Goal: Task Accomplishment & Management: Complete application form

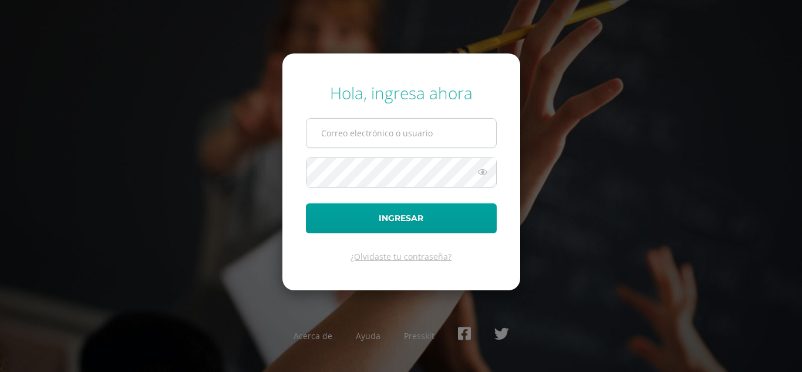
click at [408, 133] on input "text" at bounding box center [402, 133] width 190 height 29
type input "[PERSON_NAME][DOMAIN_NAME][EMAIL_ADDRESS][DOMAIN_NAME]"
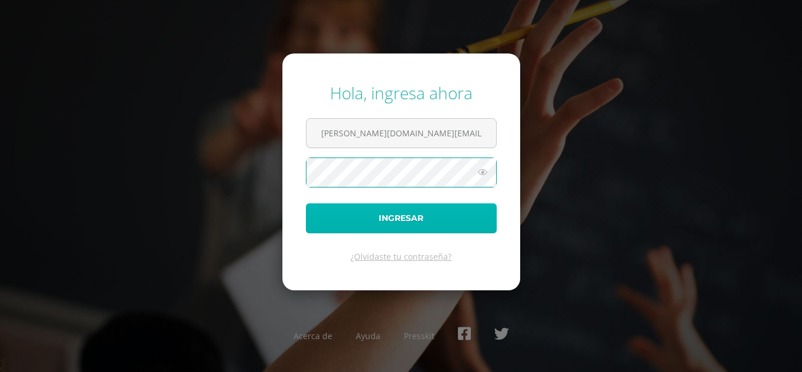
click at [421, 221] on button "Ingresar" at bounding box center [401, 218] width 191 height 30
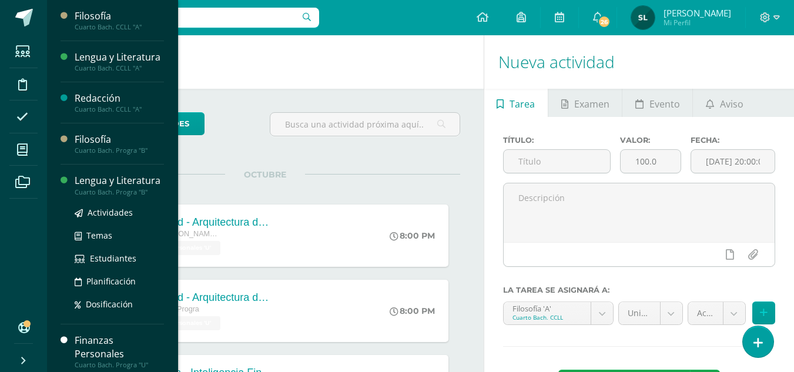
click at [88, 187] on div "Lengua y Literatura" at bounding box center [119, 181] width 89 height 14
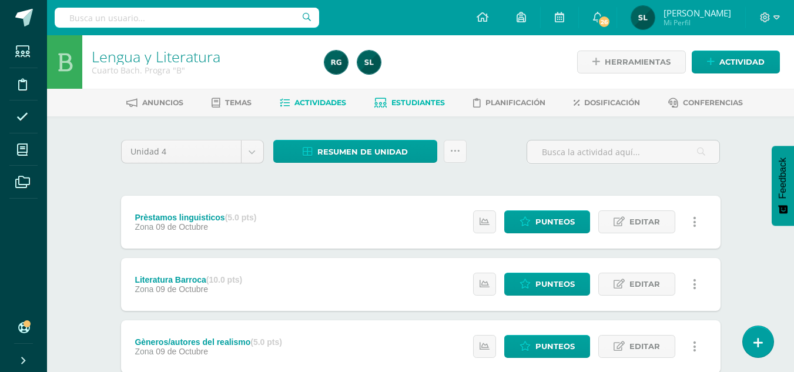
click at [431, 104] on span "Estudiantes" at bounding box center [417, 102] width 53 height 9
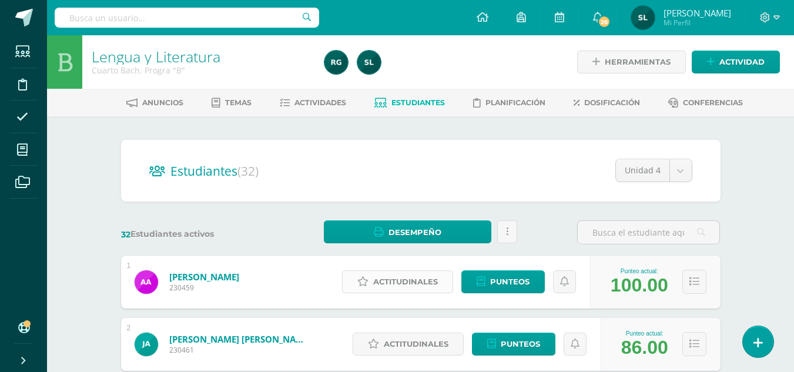
click at [432, 284] on span "Actitudinales" at bounding box center [405, 282] width 65 height 22
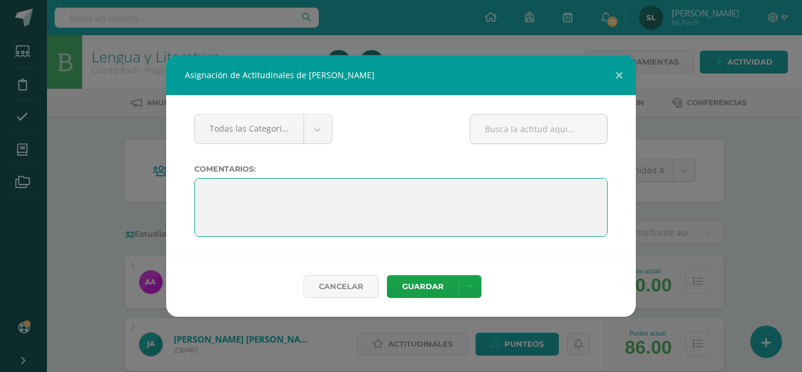
click at [275, 206] on textarea at bounding box center [401, 207] width 414 height 59
paste textarea ""La educación es el arma más poderosa que puedes usar para cambiar el mundo" – …"
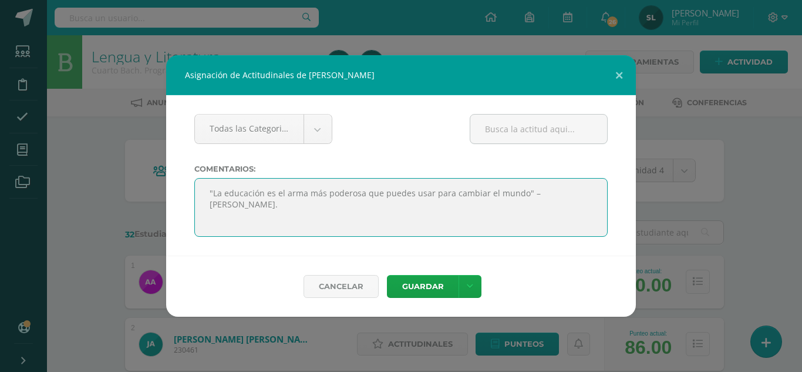
click at [261, 201] on textarea at bounding box center [401, 207] width 414 height 59
click at [531, 204] on textarea at bounding box center [401, 207] width 414 height 59
click at [529, 203] on textarea at bounding box center [401, 207] width 414 height 59
click at [256, 187] on textarea at bounding box center [401, 207] width 414 height 59
click at [230, 195] on textarea at bounding box center [401, 207] width 414 height 59
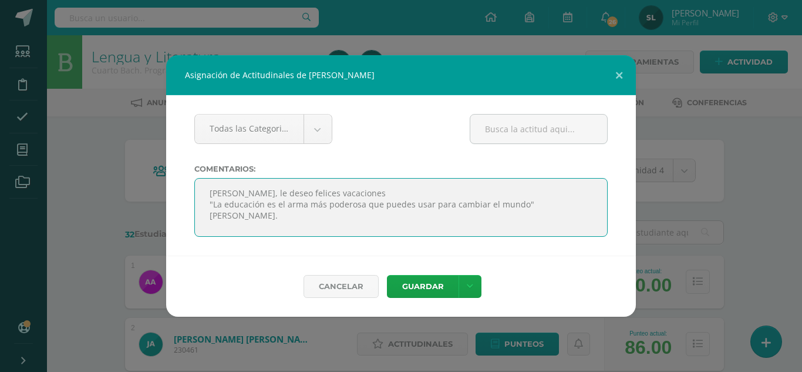
click at [335, 196] on textarea at bounding box center [401, 207] width 414 height 59
click at [365, 191] on textarea at bounding box center [401, 207] width 414 height 59
type textarea "Alice, le deseo felices vacaciones. "La educación es el arma más poderosa que p…"
drag, startPoint x: 208, startPoint y: 192, endPoint x: 300, endPoint y: 216, distance: 95.2
click at [300, 216] on textarea at bounding box center [401, 207] width 414 height 59
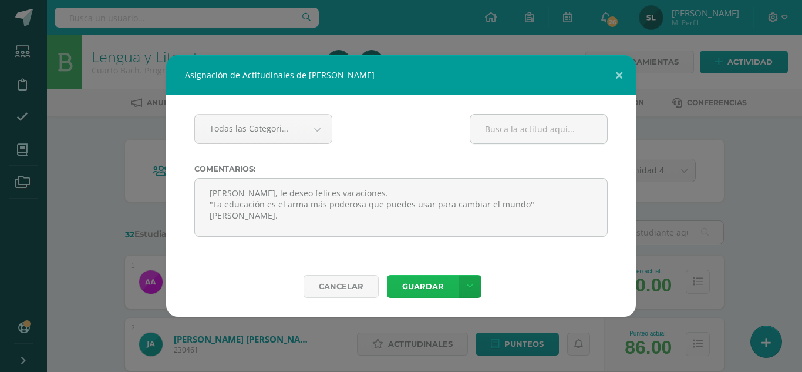
click at [452, 290] on button "Guardar" at bounding box center [423, 286] width 72 height 23
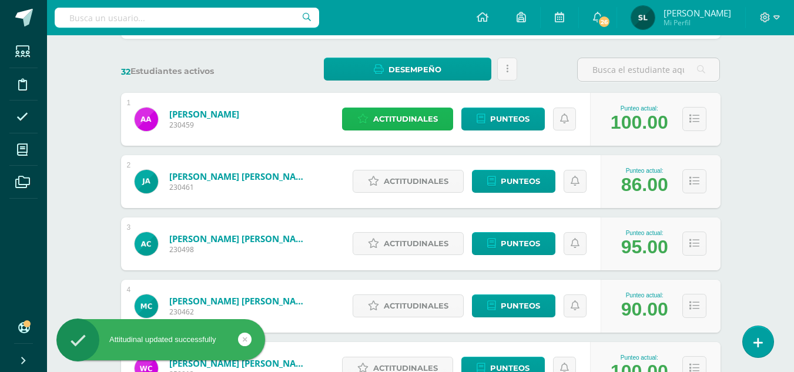
scroll to position [176, 0]
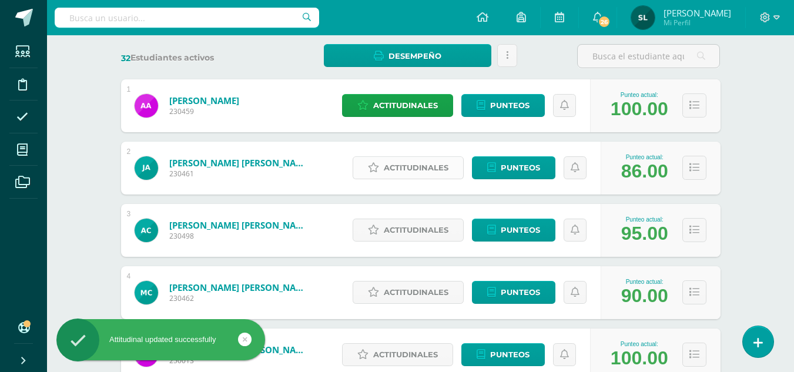
click at [414, 166] on span "Actitudinales" at bounding box center [416, 168] width 65 height 22
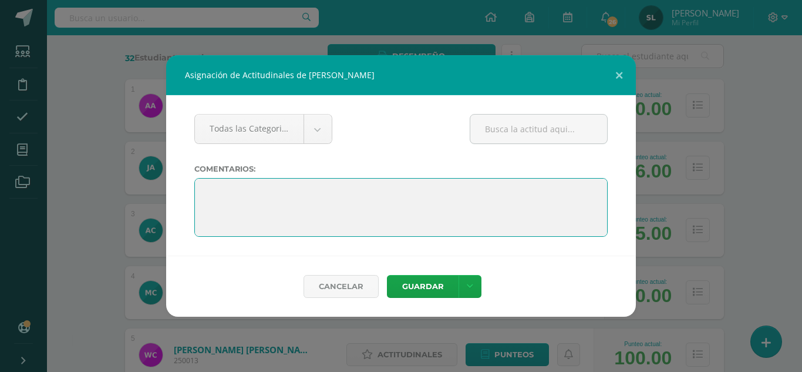
drag, startPoint x: 359, startPoint y: 190, endPoint x: 305, endPoint y: 188, distance: 54.1
click at [305, 188] on textarea at bounding box center [401, 207] width 414 height 59
paste textarea "Alice, le deseo felices vacaciones. "La educación es el arma más poderosa que p…"
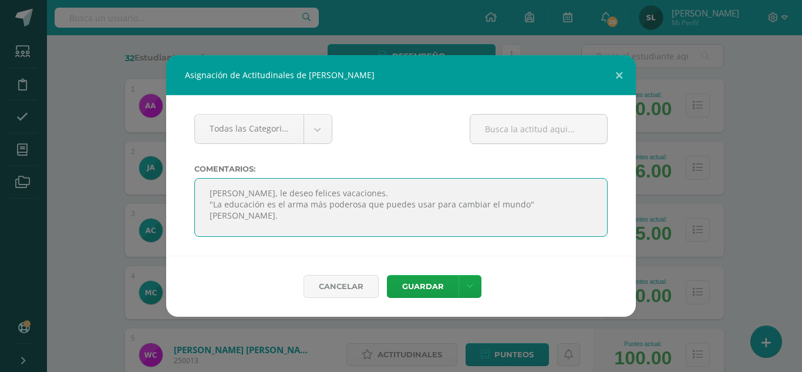
click at [281, 190] on textarea at bounding box center [401, 207] width 414 height 59
type textarea "Javier, le deseo felices vacaciones. "La educación es el arma más poderosa que …"
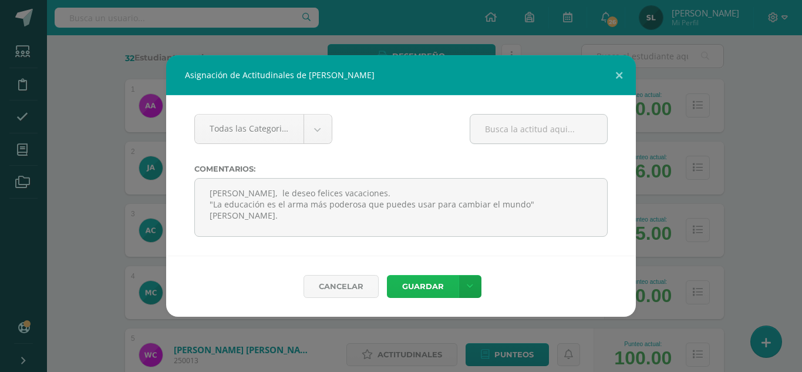
click at [441, 290] on button "Guardar" at bounding box center [423, 286] width 72 height 23
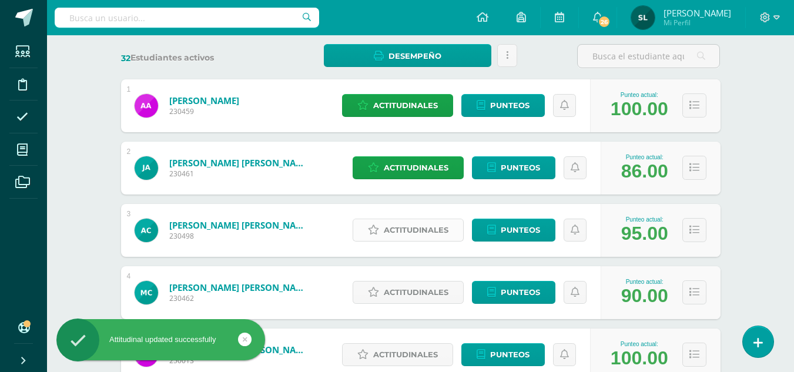
click at [439, 230] on span "Actitudinales" at bounding box center [416, 230] width 65 height 22
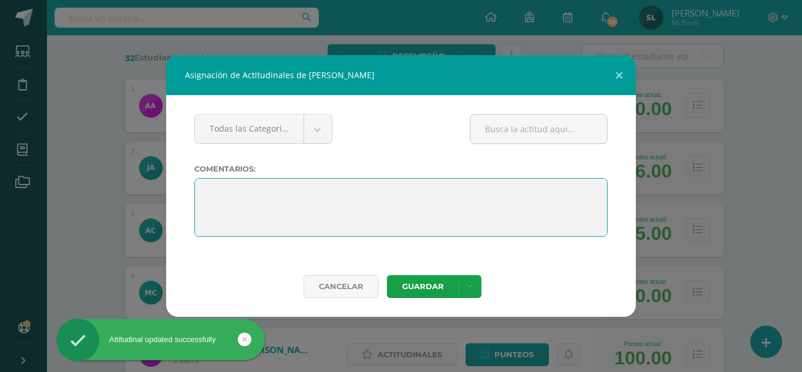
click at [214, 189] on textarea at bounding box center [401, 207] width 414 height 59
paste textarea "Alice, le deseo felices vacaciones. "La educación es el arma más poderosa que p…"
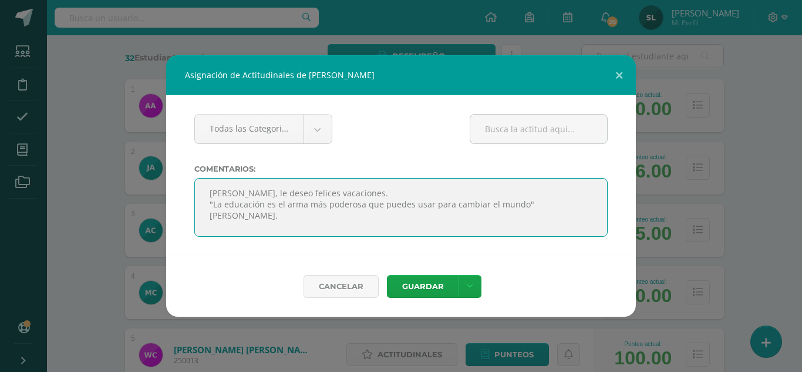
drag, startPoint x: 210, startPoint y: 191, endPoint x: 226, endPoint y: 190, distance: 16.5
click at [228, 191] on textarea at bounding box center [401, 207] width 414 height 59
type textarea "Ana, le deseo felices vacaciones. "La educación es el arma más poderosa que pue…"
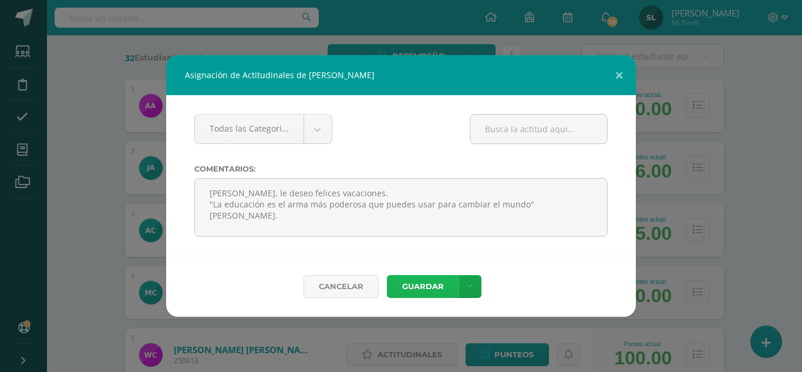
click at [437, 291] on button "Guardar" at bounding box center [423, 286] width 72 height 23
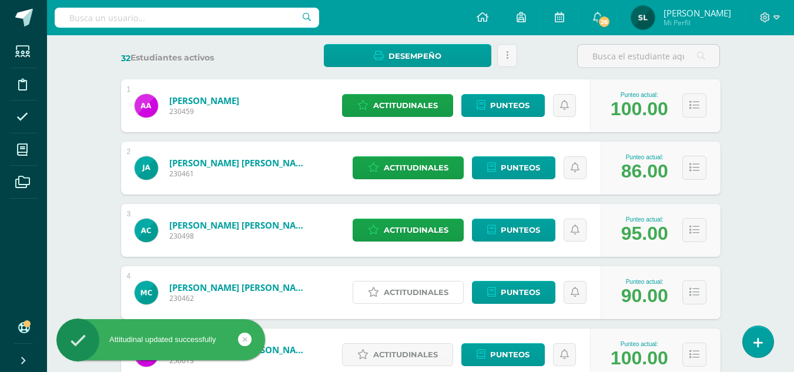
click at [429, 291] on span "Actitudinales" at bounding box center [416, 292] width 65 height 22
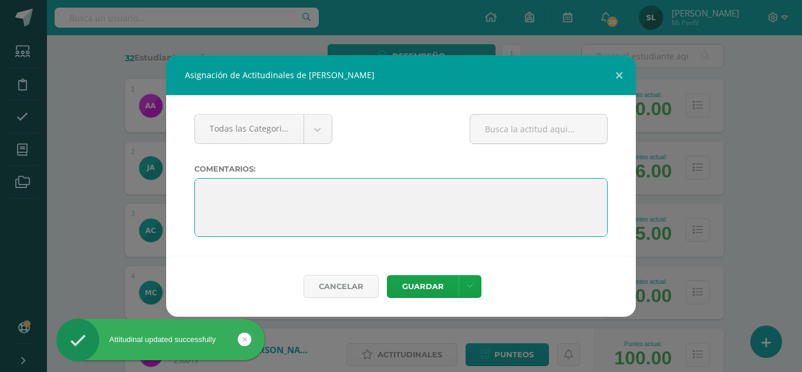
click at [209, 191] on textarea at bounding box center [401, 207] width 414 height 59
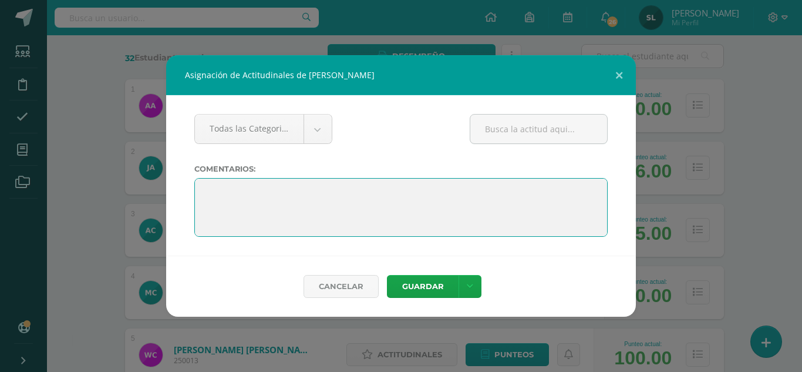
paste textarea "Alice, le deseo felices vacaciones. "La educación es el arma más poderosa que p…"
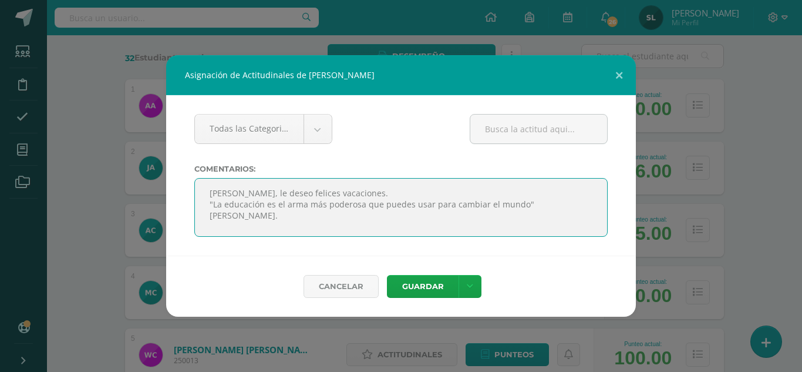
drag, startPoint x: 209, startPoint y: 193, endPoint x: 228, endPoint y: 194, distance: 19.4
click at [228, 194] on textarea at bounding box center [401, 207] width 414 height 59
type textarea "Marcos, le deseo felices vacaciones. "La educación es el arma más poderosa que …"
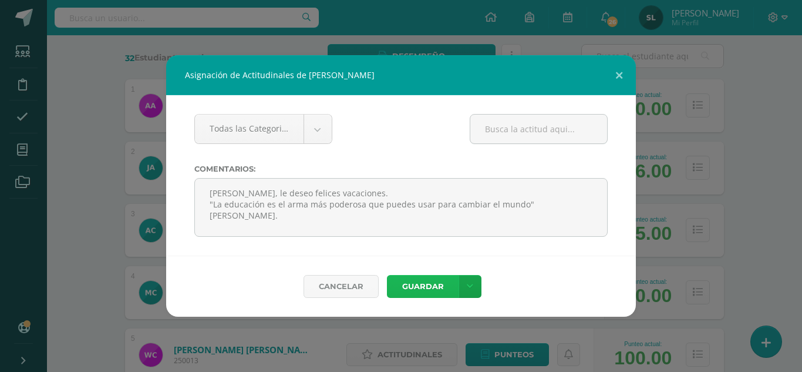
click at [439, 291] on button "Guardar" at bounding box center [423, 286] width 72 height 23
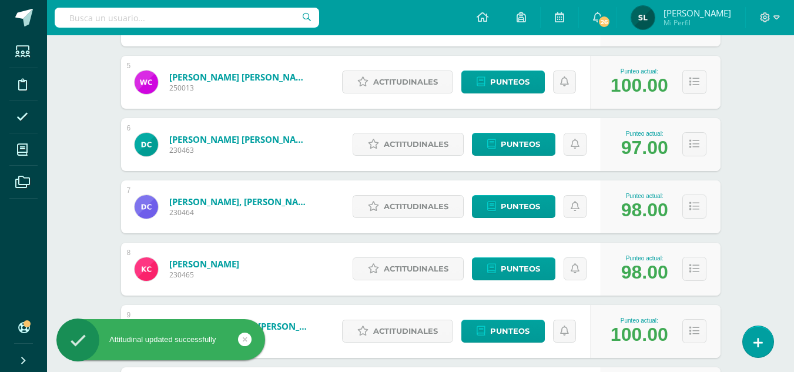
scroll to position [470, 0]
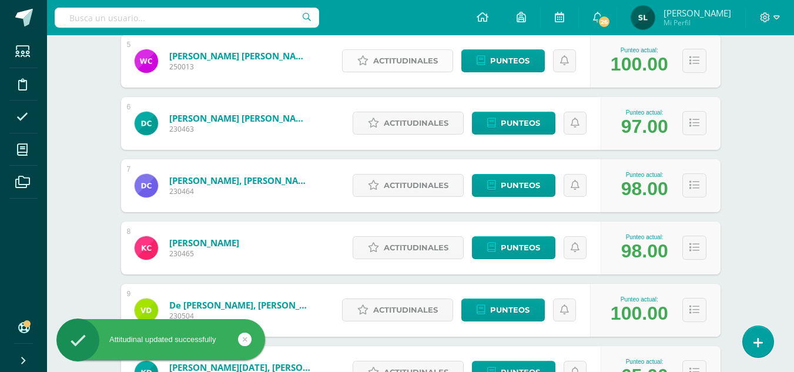
click at [414, 58] on span "Actitudinales" at bounding box center [405, 61] width 65 height 22
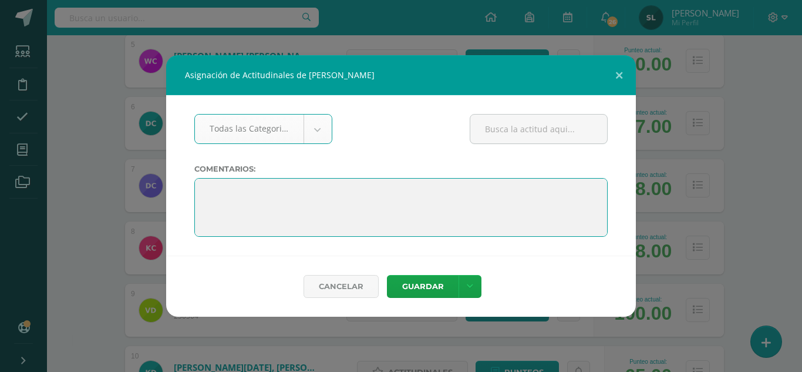
click at [202, 189] on textarea at bounding box center [401, 207] width 414 height 59
paste textarea "Alice, le deseo felices vacaciones. "La educación es el arma más poderosa que p…"
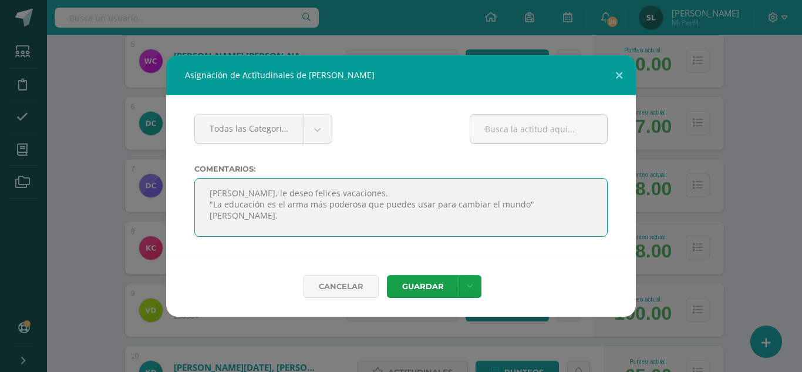
drag, startPoint x: 208, startPoint y: 190, endPoint x: 226, endPoint y: 192, distance: 18.3
click at [226, 192] on textarea at bounding box center [401, 207] width 414 height 59
type textarea "Wendy, le deseo felices vacaciones. "La educación es el arma más poderosa que p…"
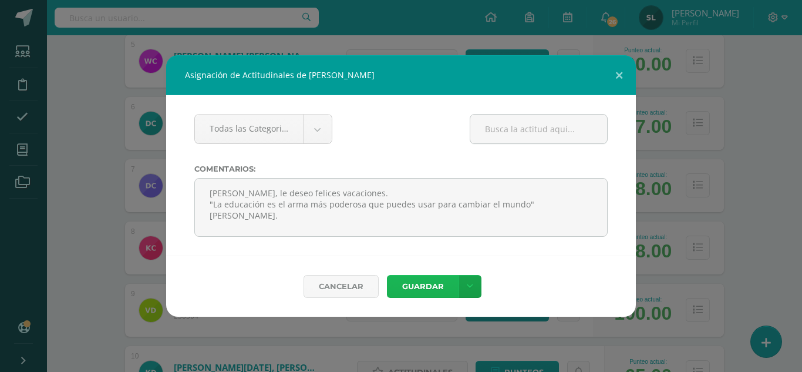
click at [426, 289] on button "Guardar" at bounding box center [423, 286] width 72 height 23
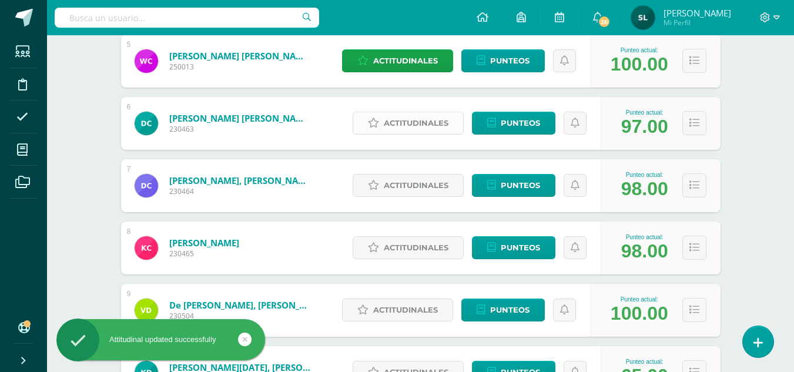
click at [419, 123] on span "Actitudinales" at bounding box center [416, 123] width 65 height 22
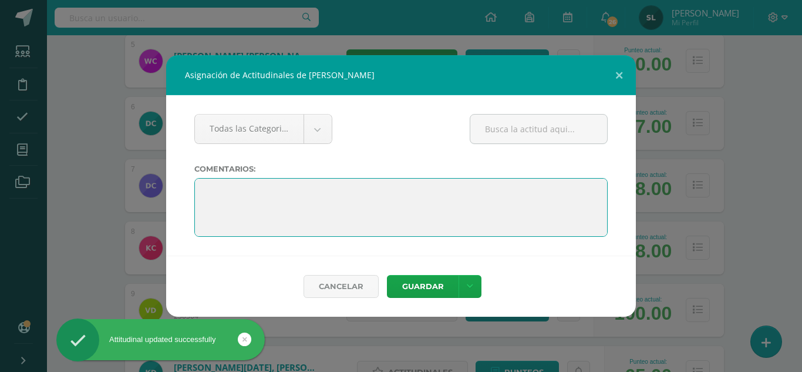
click at [214, 189] on textarea at bounding box center [401, 207] width 414 height 59
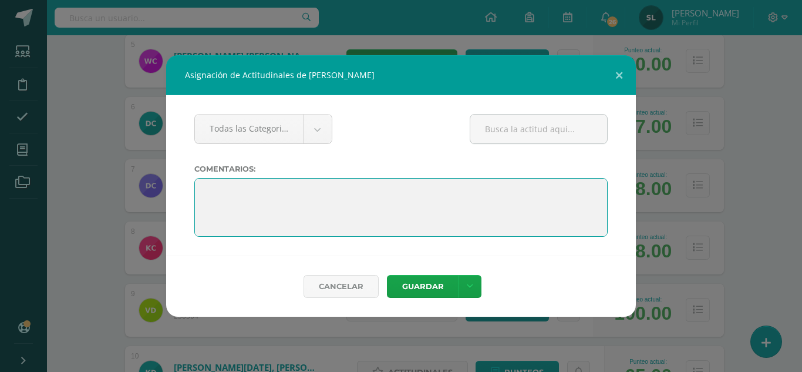
paste textarea "Alice, le deseo felices vacaciones. "La educación es el arma más poderosa que p…"
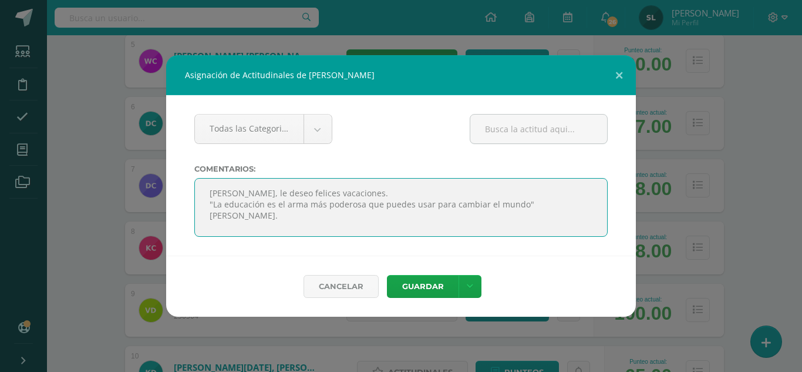
drag, startPoint x: 209, startPoint y: 195, endPoint x: 227, endPoint y: 193, distance: 17.7
click at [230, 193] on textarea at bounding box center [401, 207] width 414 height 59
type textarea "David, le deseo felices vacaciones. "La educación es el arma más poderosa que p…"
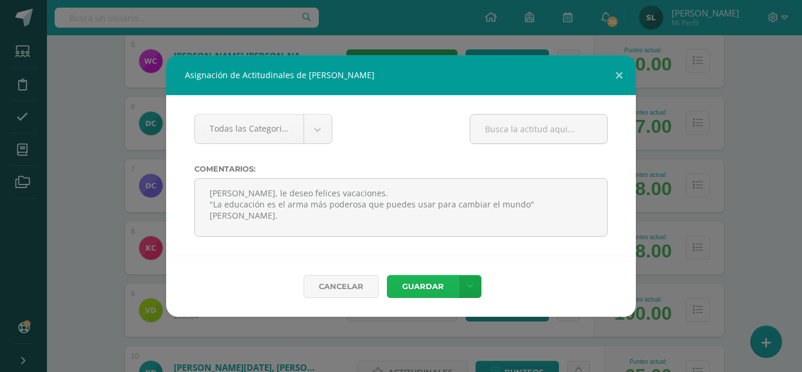
click at [432, 292] on button "Guardar" at bounding box center [423, 286] width 72 height 23
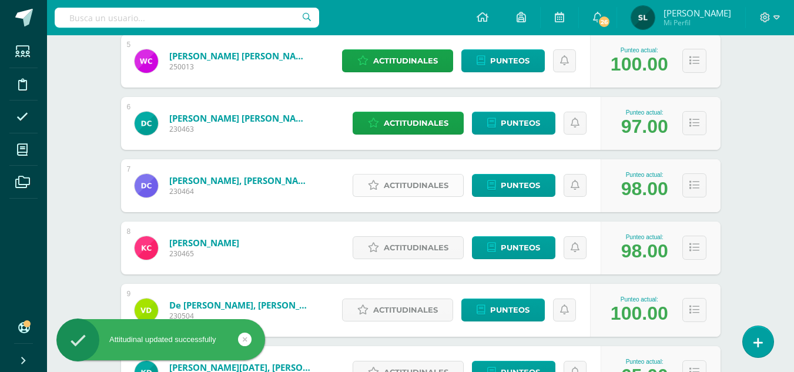
click at [408, 191] on span "Actitudinales" at bounding box center [416, 185] width 65 height 22
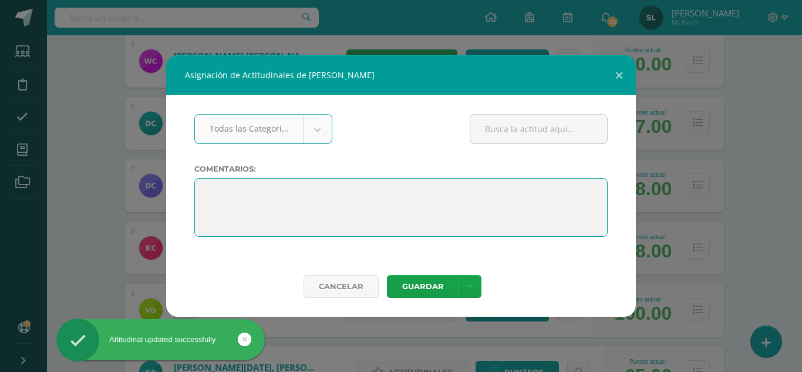
click at [210, 191] on textarea at bounding box center [401, 207] width 414 height 59
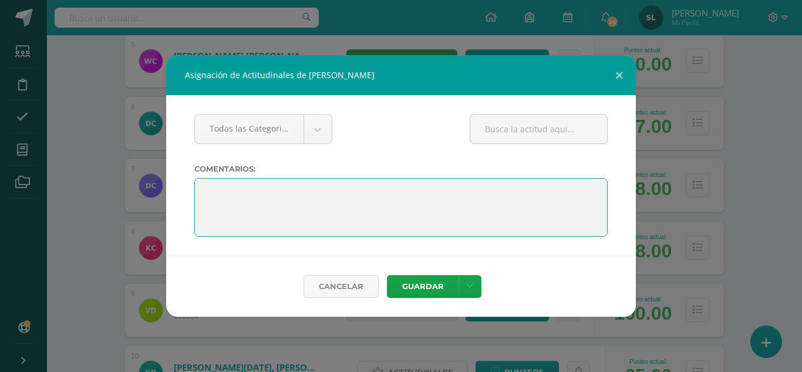
paste textarea "Alice, le deseo felices vacaciones. "La educación es el arma más poderosa que p…"
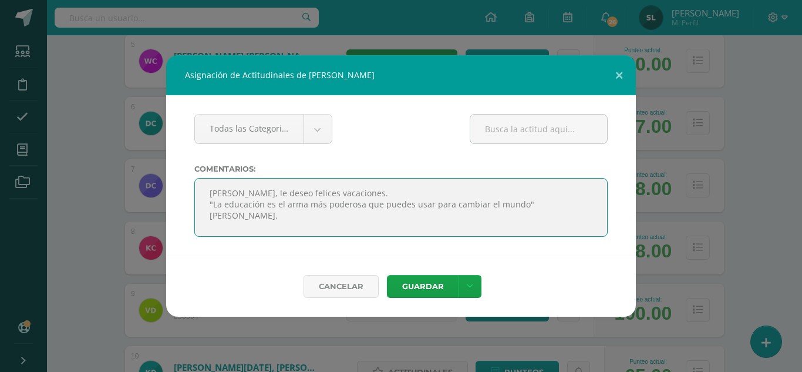
drag, startPoint x: 209, startPoint y: 193, endPoint x: 226, endPoint y: 191, distance: 17.1
click at [226, 191] on textarea at bounding box center [401, 207] width 414 height 59
type textarea "Daniel, le deseo felices vacaciones. "La educación es el arma más poderosa que …"
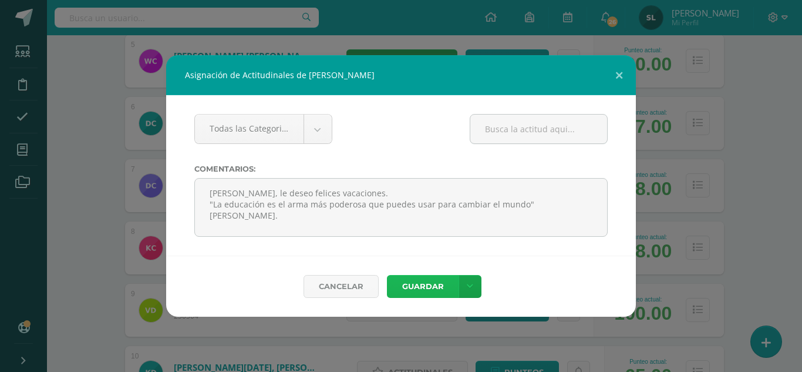
click at [436, 287] on button "Guardar" at bounding box center [423, 286] width 72 height 23
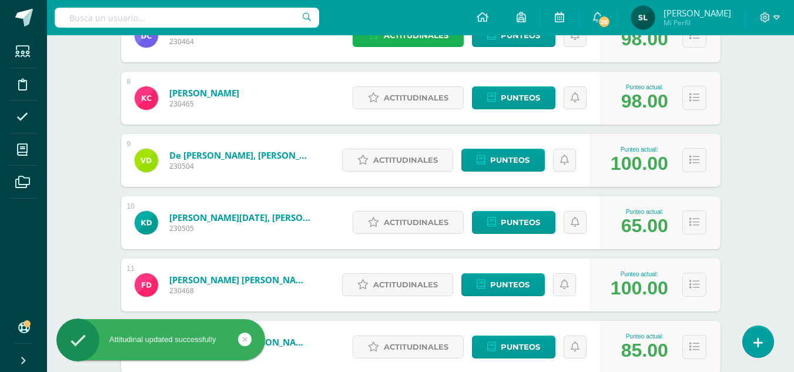
scroll to position [646, 0]
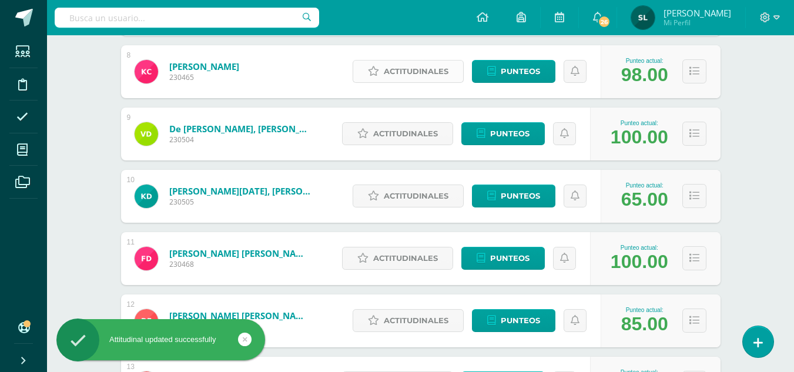
click at [417, 73] on span "Actitudinales" at bounding box center [416, 71] width 65 height 22
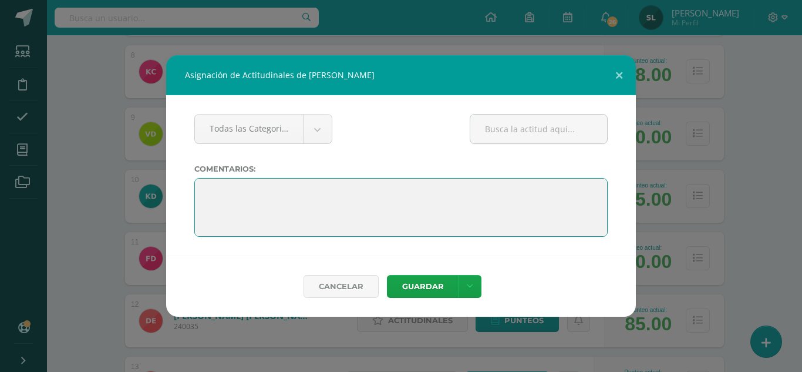
click at [202, 187] on textarea at bounding box center [401, 207] width 414 height 59
paste textarea "Alice, le deseo felices vacaciones. "La educación es el arma más poderosa que p…"
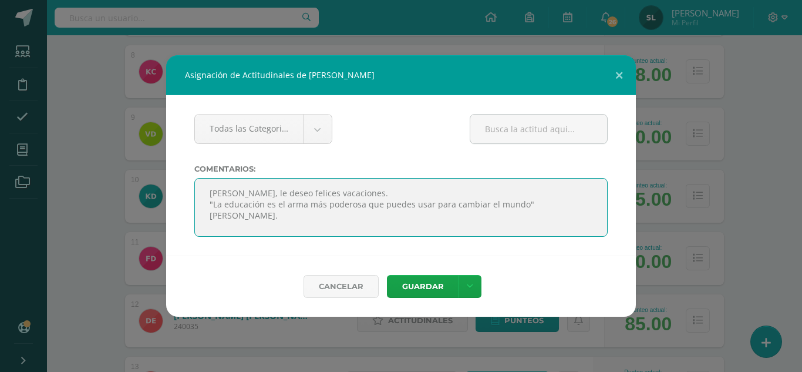
drag, startPoint x: 208, startPoint y: 193, endPoint x: 226, endPoint y: 193, distance: 17.6
click at [226, 193] on textarea at bounding box center [401, 207] width 414 height 59
type textarea "Keitlyn, le deseo felices vacaciones. "La educación es el arma más poderosa que…"
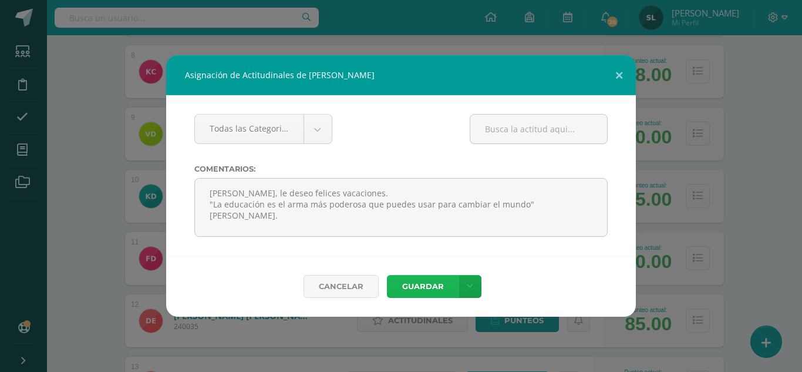
click at [442, 286] on button "Guardar" at bounding box center [423, 286] width 72 height 23
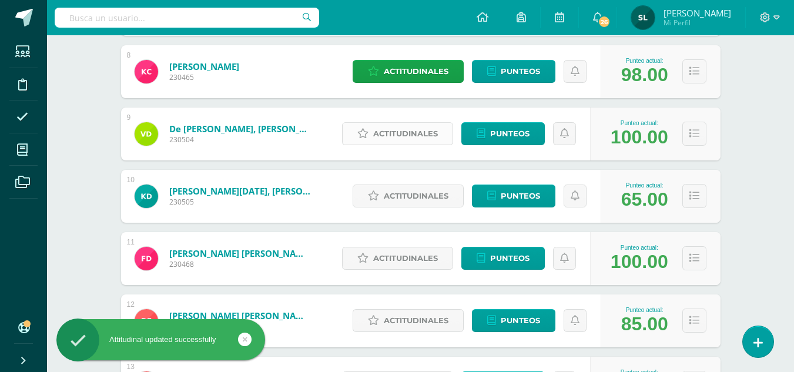
click at [433, 137] on span "Actitudinales" at bounding box center [405, 134] width 65 height 22
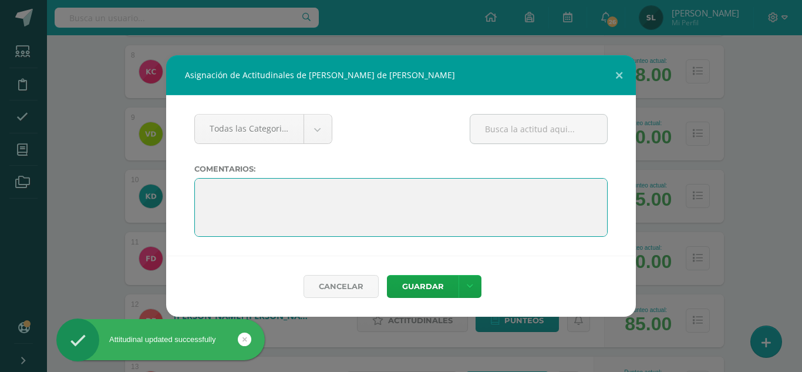
click at [218, 192] on textarea at bounding box center [401, 207] width 414 height 59
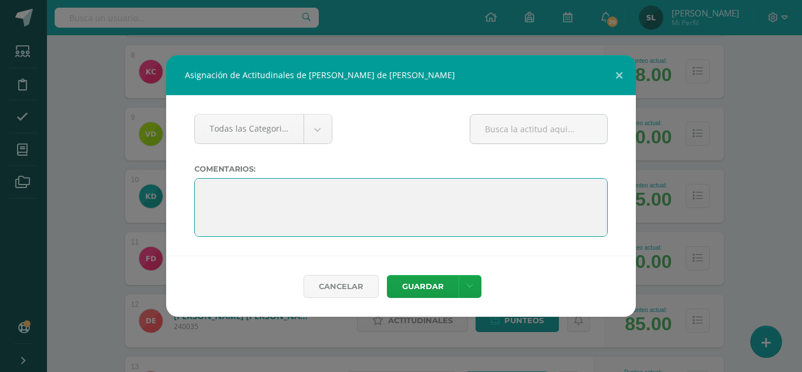
paste textarea "Alice, le deseo felices vacaciones. "La educación es el arma más poderosa que p…"
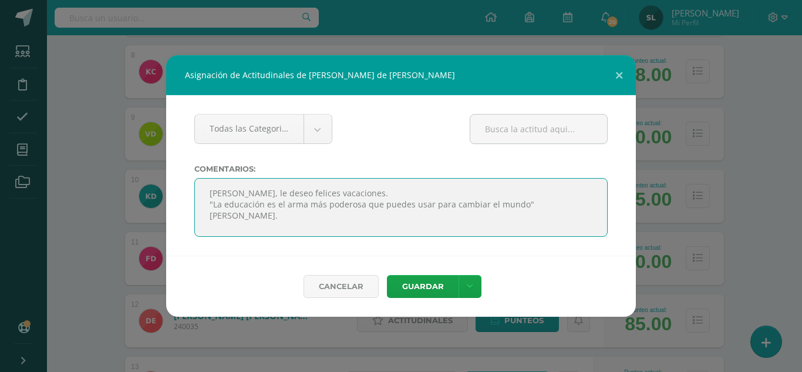
drag, startPoint x: 216, startPoint y: 194, endPoint x: 238, endPoint y: 193, distance: 22.3
click at [238, 193] on textarea at bounding box center [401, 207] width 414 height 59
type textarea "Victor, le deseo felices vacaciones. "La educación es el arma más poderosa que …"
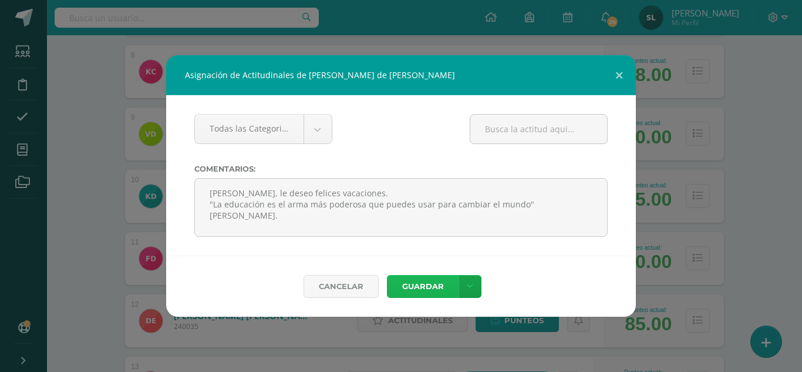
click at [450, 287] on button "Guardar" at bounding box center [423, 286] width 72 height 23
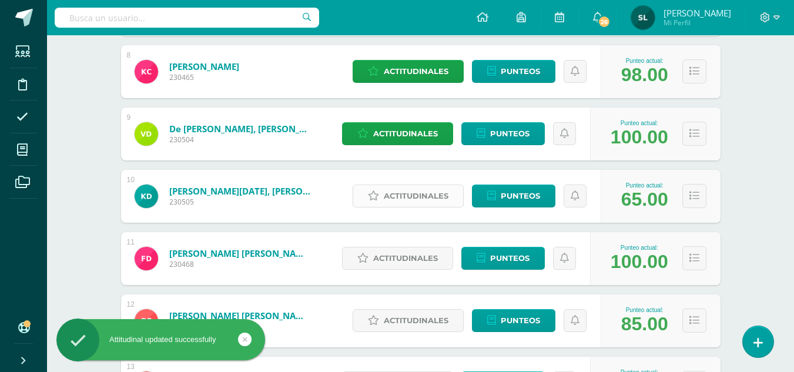
click at [404, 193] on span "Actitudinales" at bounding box center [416, 196] width 65 height 22
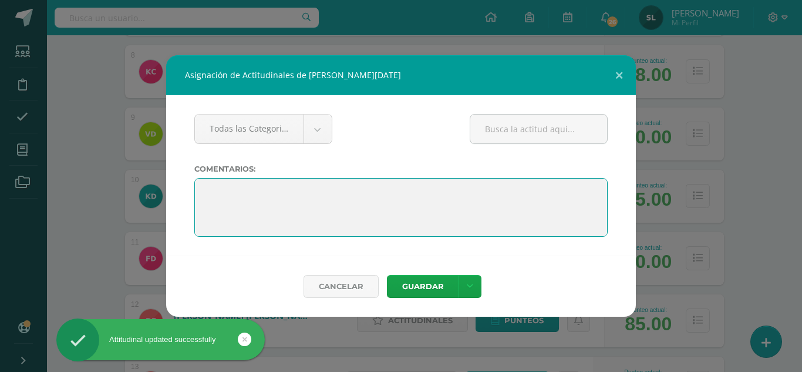
click at [201, 189] on textarea at bounding box center [401, 207] width 414 height 59
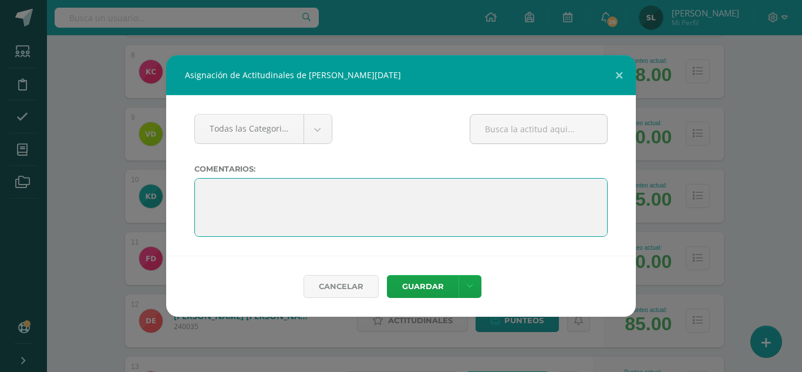
paste textarea "Alice, le deseo felices vacaciones. "La educación es el arma más poderosa que p…"
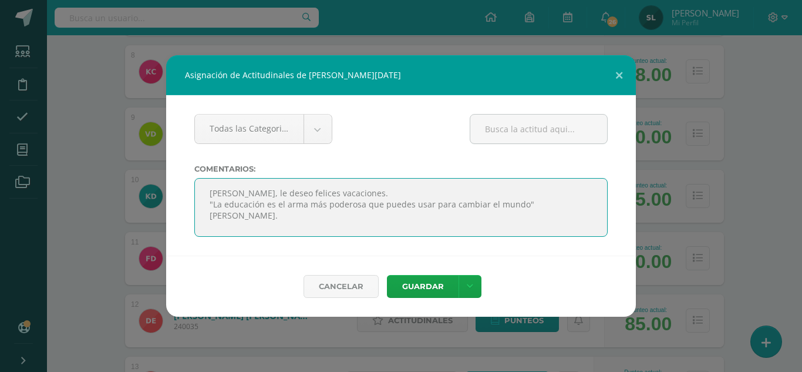
drag, startPoint x: 208, startPoint y: 194, endPoint x: 228, endPoint y: 194, distance: 20.0
click at [228, 194] on textarea at bounding box center [401, 207] width 414 height 59
type textarea "Kevin, le deseo felices vacaciones. "La educación es el arma más poderosa que p…"
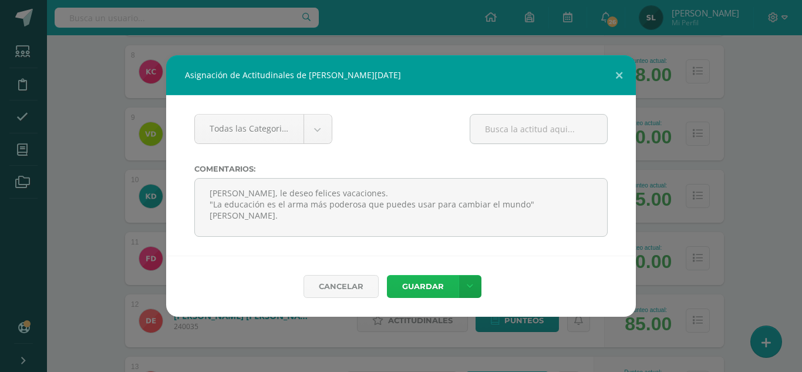
click at [437, 289] on button "Guardar" at bounding box center [423, 286] width 72 height 23
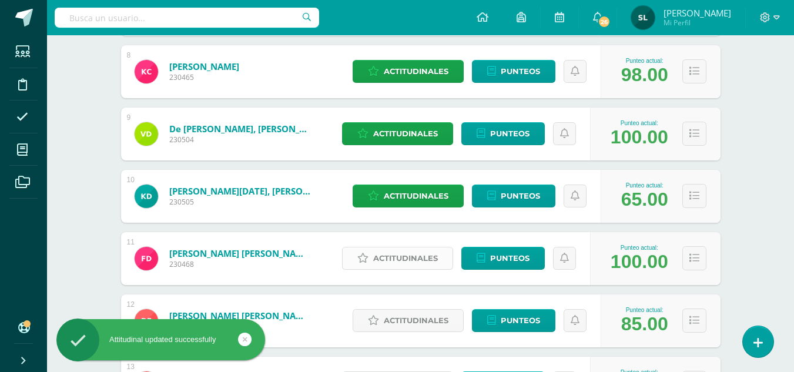
click at [424, 256] on span "Actitudinales" at bounding box center [405, 258] width 65 height 22
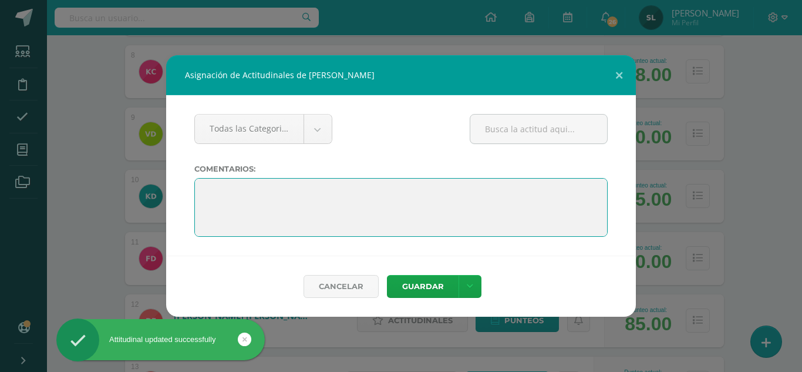
click at [206, 186] on textarea at bounding box center [401, 207] width 414 height 59
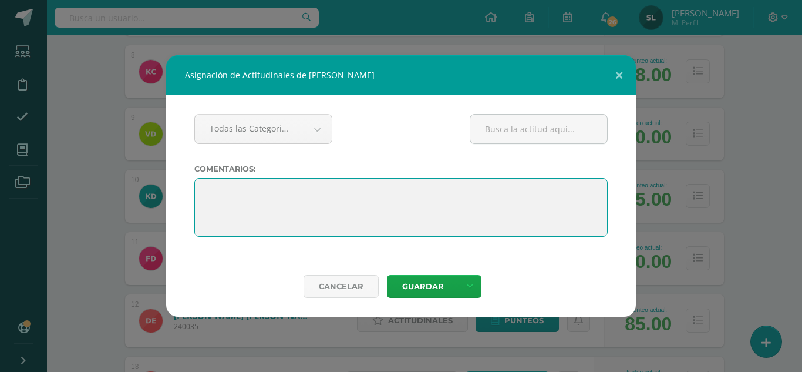
paste textarea "Alice, le deseo felices vacaciones. "La educación es el arma más poderosa que p…"
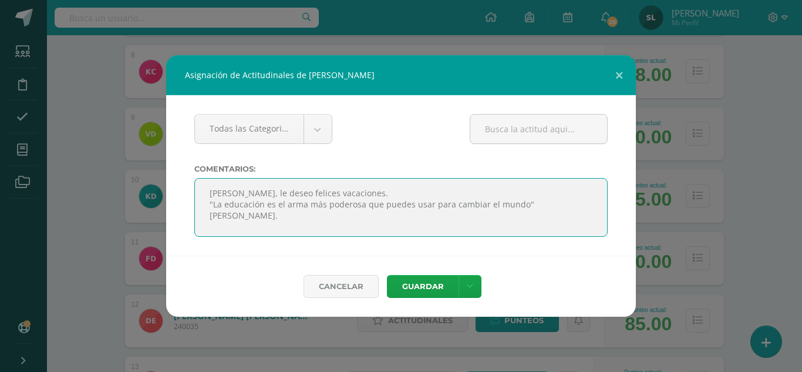
drag, startPoint x: 207, startPoint y: 194, endPoint x: 226, endPoint y: 193, distance: 18.9
click at [226, 193] on textarea at bounding box center [401, 207] width 414 height 59
type textarea "Fatima, le deseo felices vacaciones. "La educación es el arma más poderosa que …"
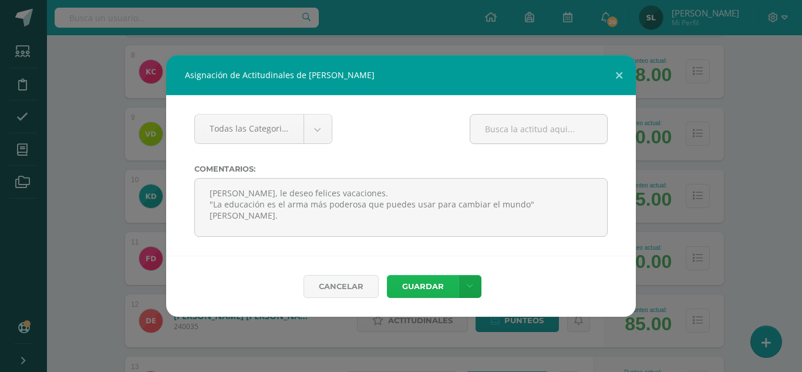
click at [420, 288] on button "Guardar" at bounding box center [423, 286] width 72 height 23
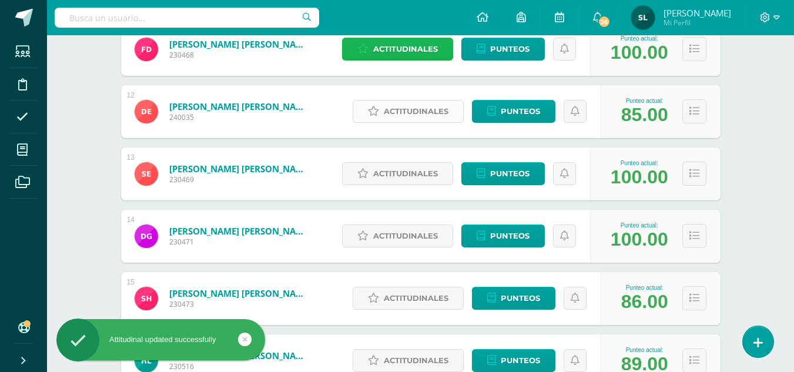
scroll to position [881, 0]
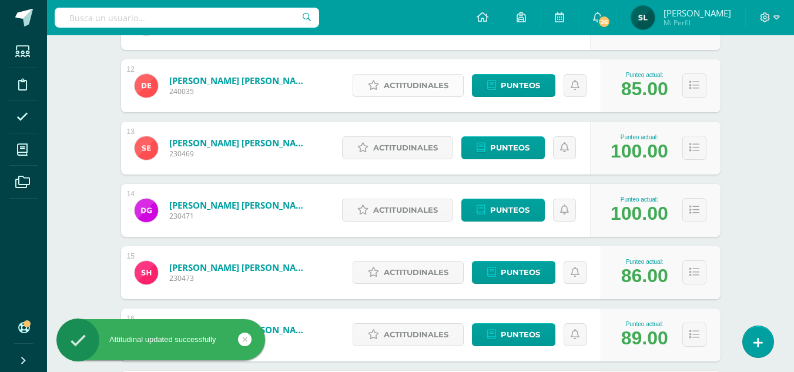
click at [413, 90] on span "Actitudinales" at bounding box center [416, 86] width 65 height 22
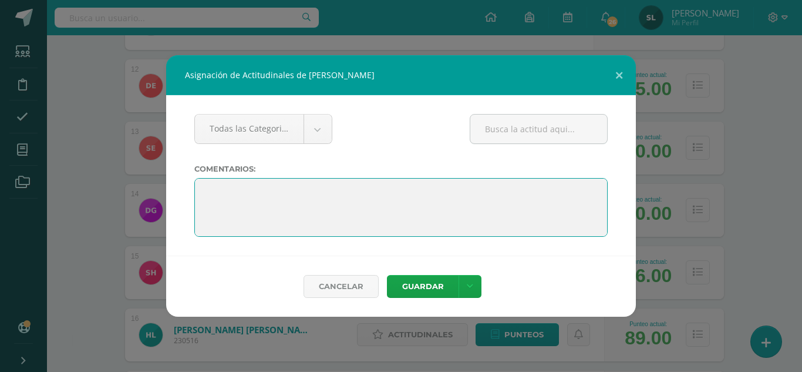
click at [209, 185] on textarea at bounding box center [401, 207] width 414 height 59
paste textarea "Alice, le deseo felices vacaciones. "La educación es el arma más poderosa que p…"
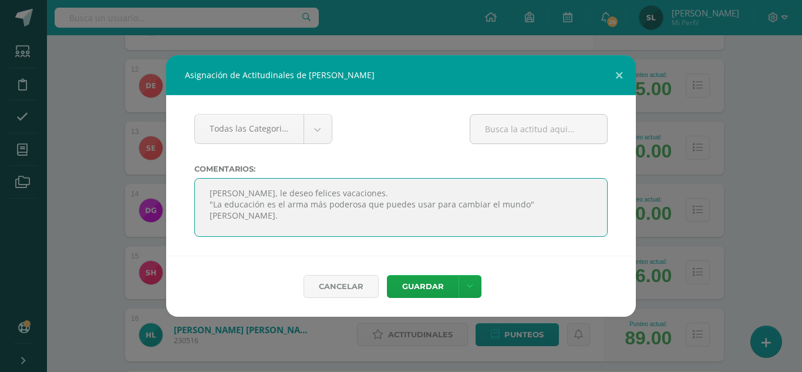
drag, startPoint x: 209, startPoint y: 193, endPoint x: 226, endPoint y: 193, distance: 17.6
click at [226, 193] on textarea at bounding box center [401, 207] width 414 height 59
type textarea "Diego, le deseo felices vacaciones. "La educación es el arma más poderosa que p…"
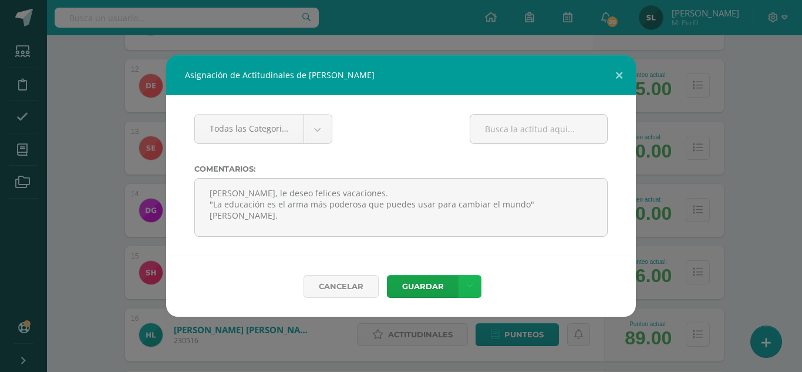
click at [459, 282] on link at bounding box center [470, 286] width 23 height 23
click at [417, 280] on button "Guardar" at bounding box center [423, 286] width 72 height 23
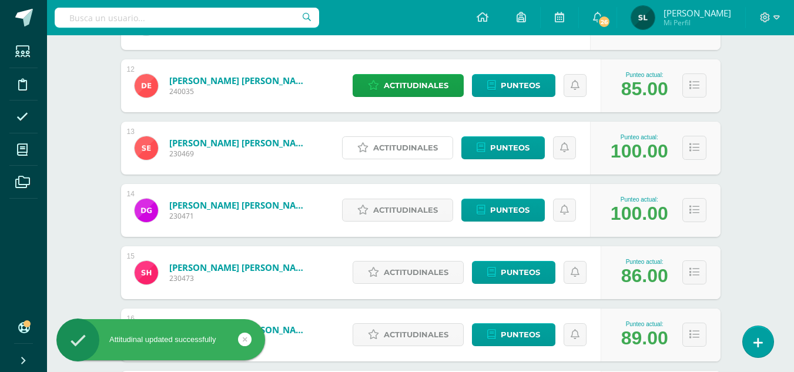
click at [385, 153] on span "Actitudinales" at bounding box center [405, 148] width 65 height 22
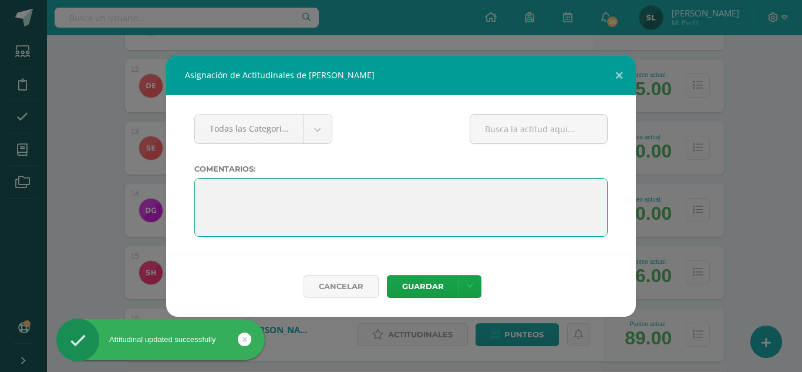
click at [207, 189] on textarea at bounding box center [401, 207] width 414 height 59
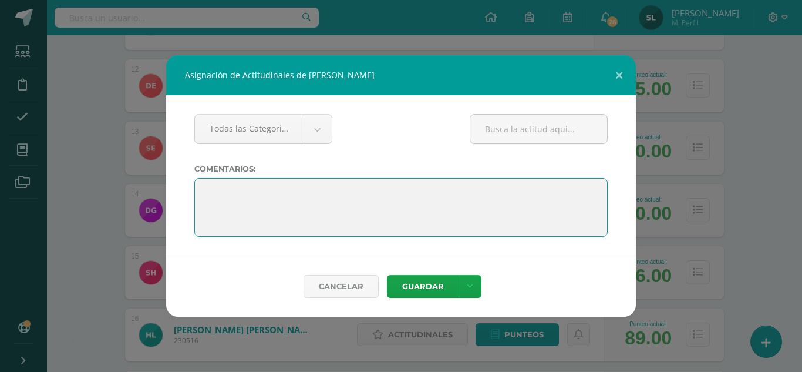
paste textarea "Alice, le deseo felices vacaciones. "La educación es el arma más poderosa que p…"
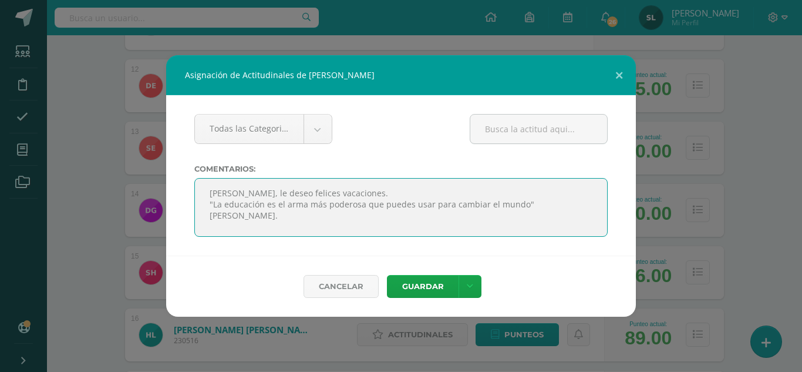
drag, startPoint x: 209, startPoint y: 192, endPoint x: 226, endPoint y: 188, distance: 18.1
click at [226, 188] on textarea at bounding box center [401, 207] width 414 height 59
type textarea "Fernanda, le deseo felices vacaciones. "La educación es el arma más poderosa qu…"
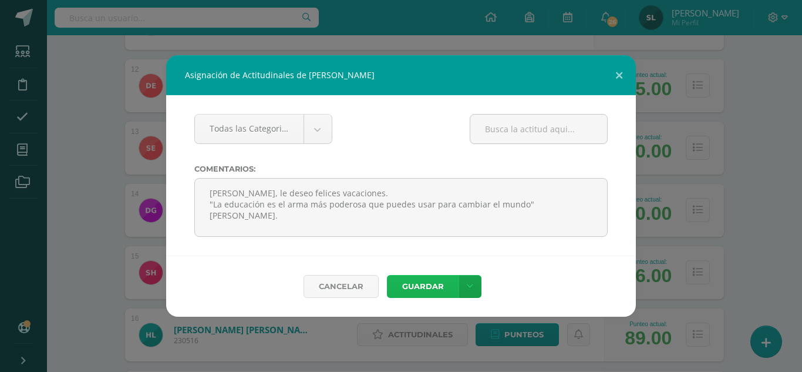
click at [407, 289] on button "Guardar" at bounding box center [423, 286] width 72 height 23
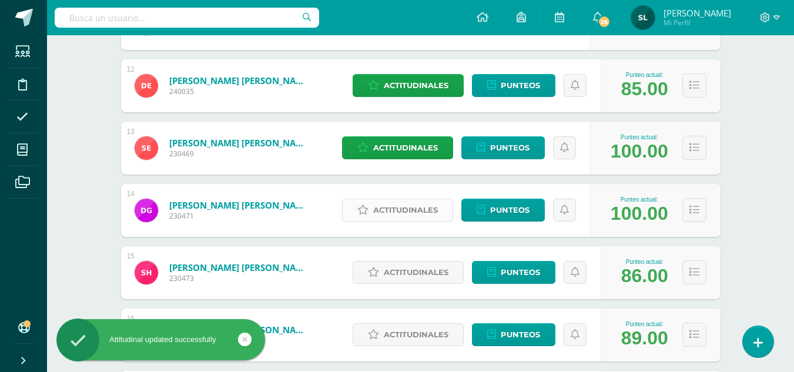
click at [379, 208] on span "Actitudinales" at bounding box center [405, 210] width 65 height 22
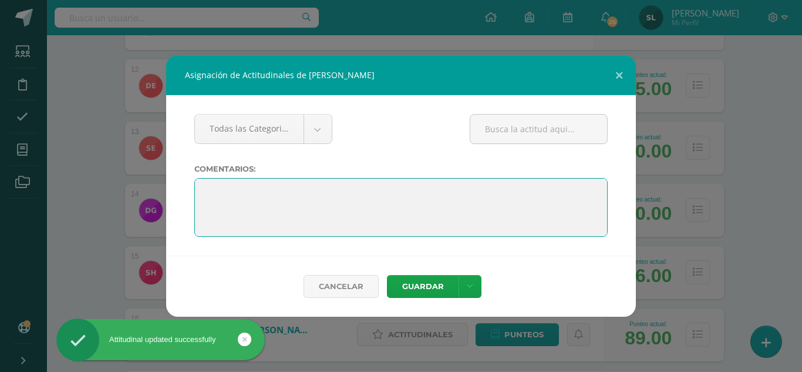
click at [201, 189] on textarea at bounding box center [401, 207] width 414 height 59
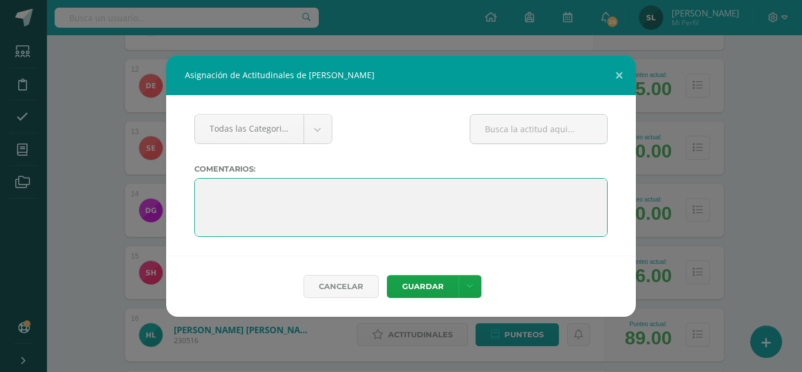
paste textarea "Alice, le deseo felices vacaciones. "La educación es el arma más poderosa que p…"
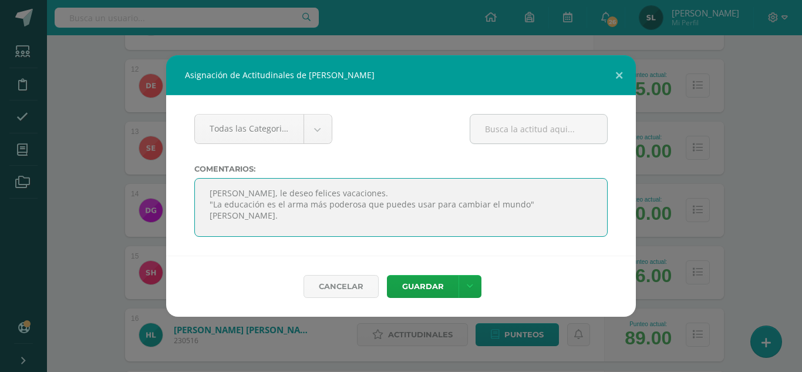
drag, startPoint x: 207, startPoint y: 192, endPoint x: 226, endPoint y: 192, distance: 18.8
click at [226, 192] on textarea at bounding box center [401, 207] width 414 height 59
type textarea "Dina, le deseo felices vacaciones. "La educación es el arma más poderosa que pu…"
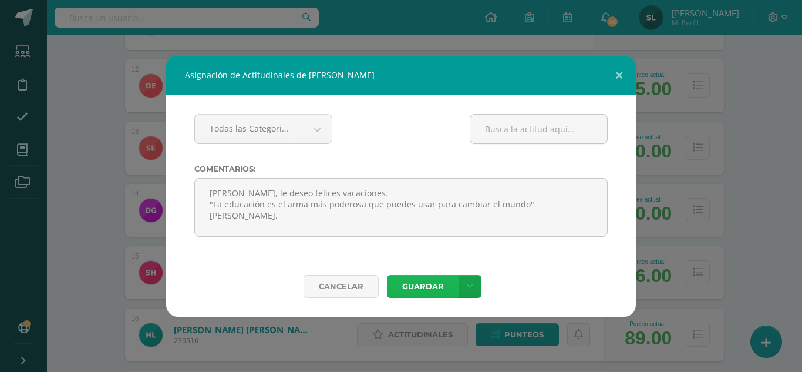
click at [451, 286] on button "Guardar" at bounding box center [423, 286] width 72 height 23
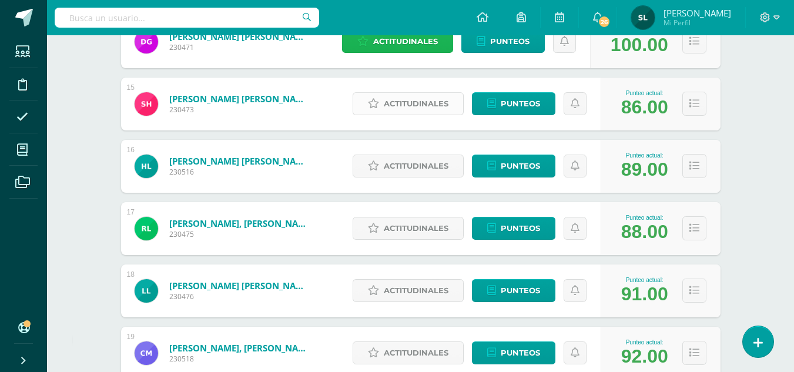
scroll to position [1057, 0]
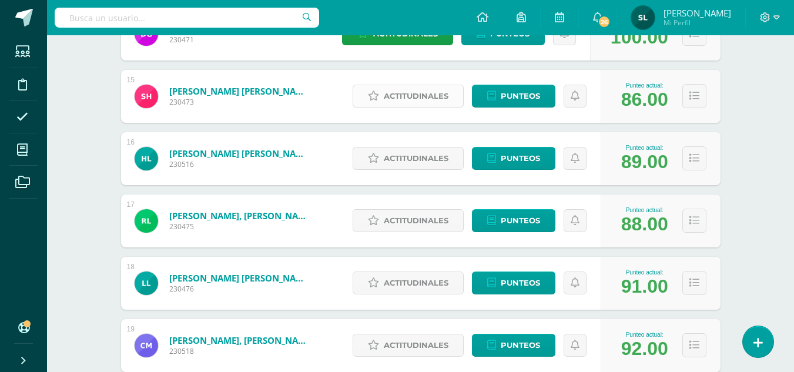
click at [425, 97] on span "Actitudinales" at bounding box center [416, 96] width 65 height 22
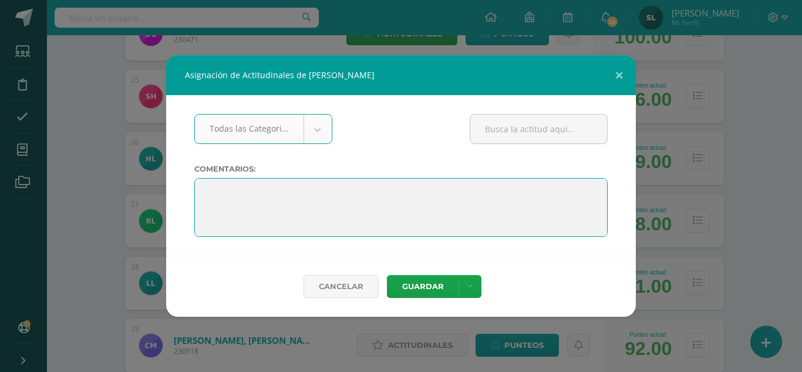
click at [212, 187] on textarea at bounding box center [401, 207] width 414 height 59
paste textarea "Alice, le deseo felices vacaciones. "La educación es el arma más poderosa que p…"
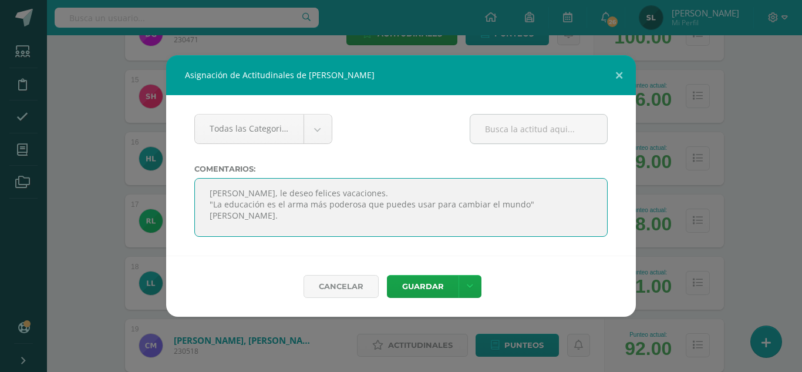
drag, startPoint x: 214, startPoint y: 192, endPoint x: 233, endPoint y: 192, distance: 18.8
click at [233, 192] on textarea at bounding box center [401, 207] width 414 height 59
type textarea "Steve, le deseo felices vacaciones. "La educación es el arma más poderosa que p…"
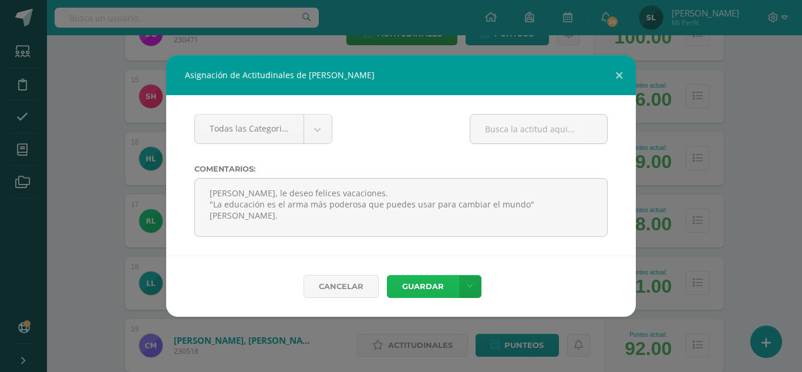
click at [436, 289] on button "Guardar" at bounding box center [423, 286] width 72 height 23
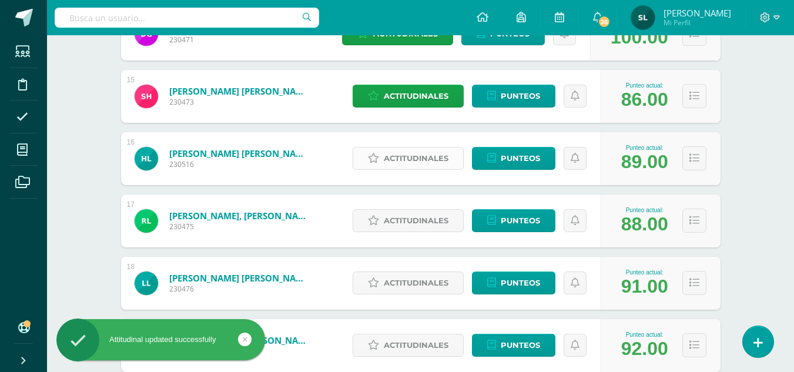
click at [393, 160] on span "Actitudinales" at bounding box center [416, 158] width 65 height 22
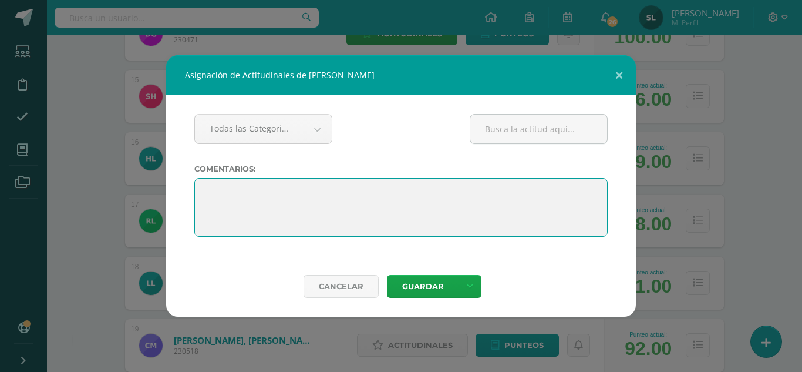
click at [204, 189] on textarea at bounding box center [401, 207] width 414 height 59
paste textarea "Alice, le deseo felices vacaciones. "La educación es el arma más poderosa que p…"
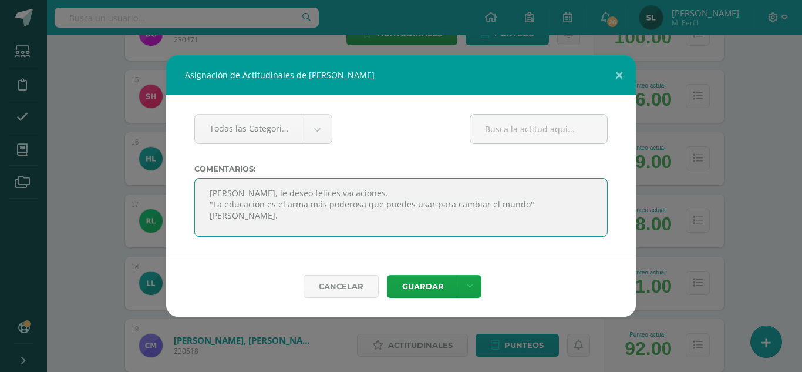
drag, startPoint x: 210, startPoint y: 196, endPoint x: 226, endPoint y: 191, distance: 16.4
click at [226, 191] on textarea at bounding box center [401, 207] width 414 height 59
type textarea "Helen, le deseo felices vacaciones. "La educación es el arma más poderosa que p…"
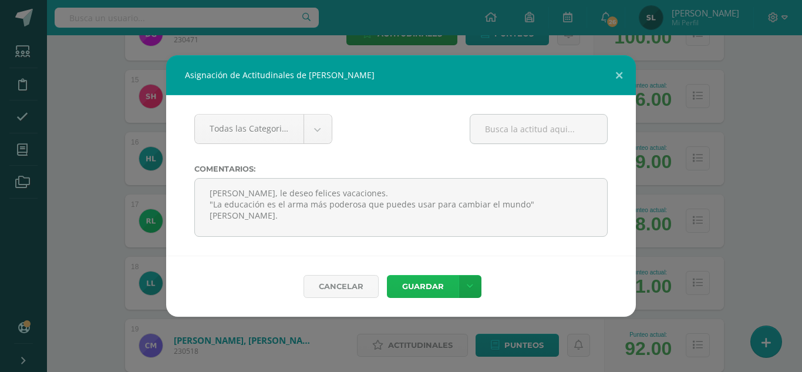
click at [424, 284] on button "Guardar" at bounding box center [423, 286] width 72 height 23
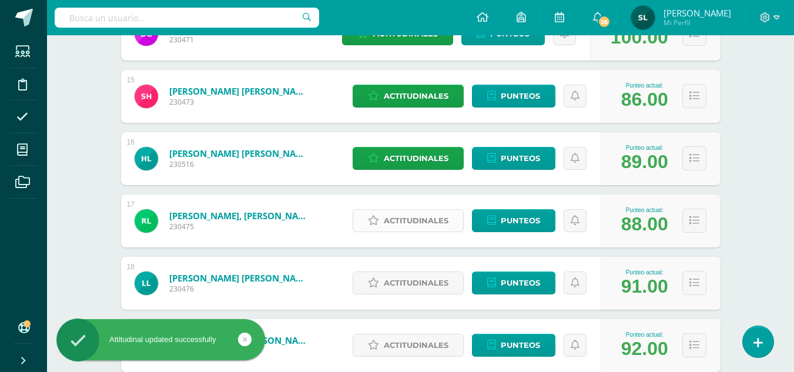
click at [423, 223] on span "Actitudinales" at bounding box center [416, 221] width 65 height 22
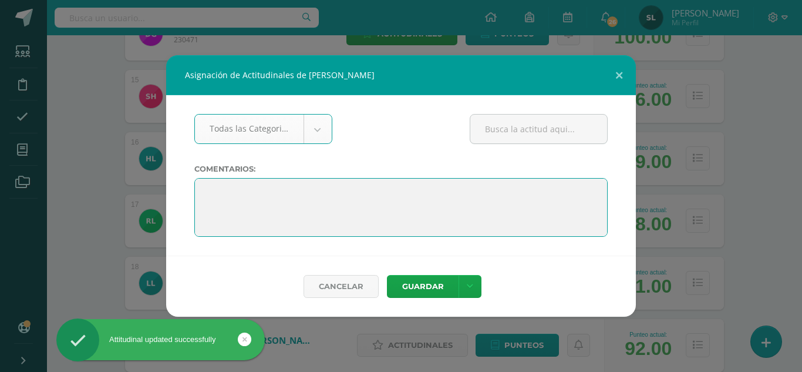
click at [213, 189] on textarea at bounding box center [401, 207] width 414 height 59
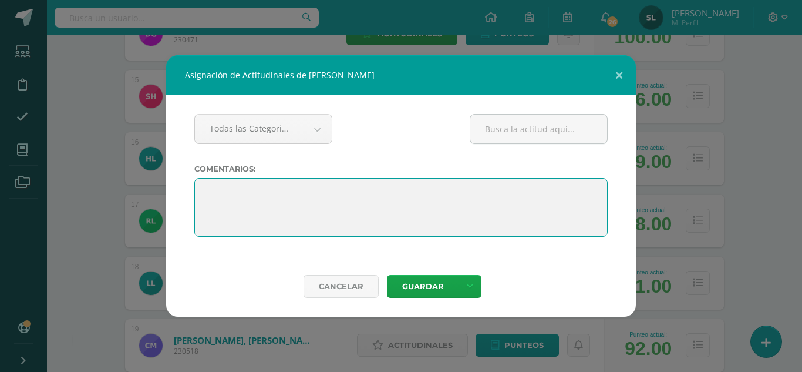
paste textarea "Alice, le deseo felices vacaciones. "La educación es el arma más poderosa que p…"
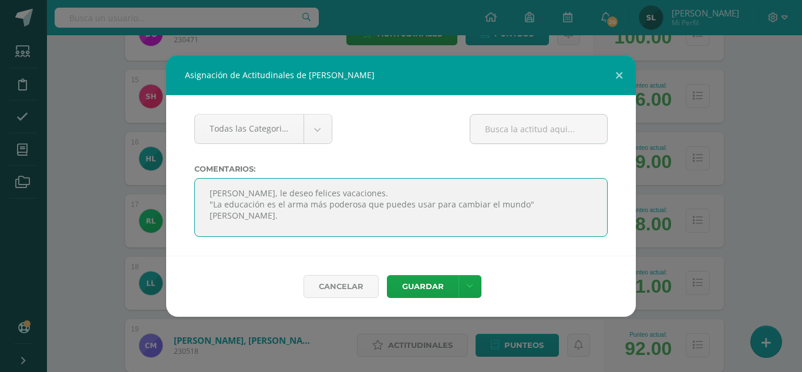
drag, startPoint x: 212, startPoint y: 192, endPoint x: 230, endPoint y: 193, distance: 18.2
click at [230, 193] on textarea at bounding box center [401, 207] width 414 height 59
type textarea "Richard, le deseo felices vacaciones. "La educación es el arma más poderosa que…"
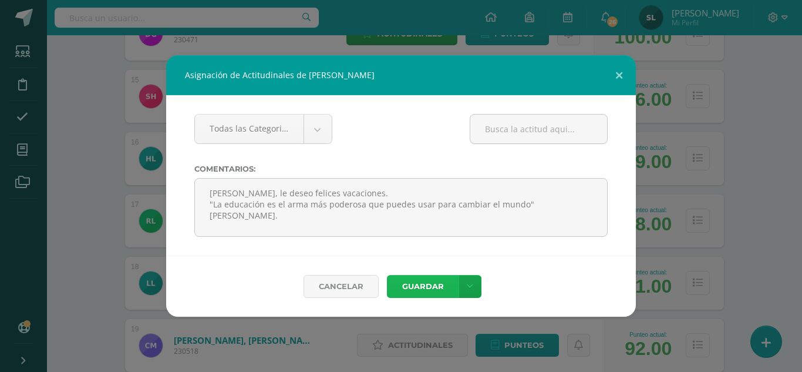
click at [425, 291] on button "Guardar" at bounding box center [423, 286] width 72 height 23
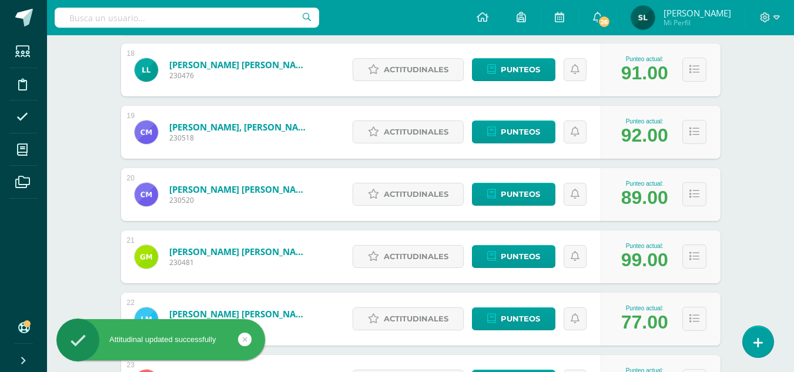
scroll to position [1292, 0]
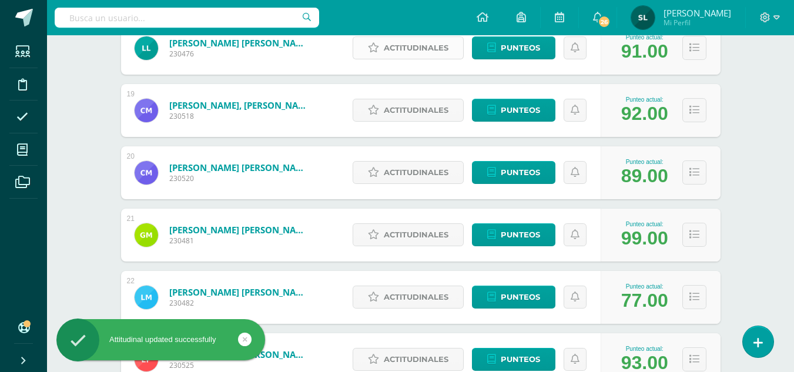
click at [415, 45] on span "Actitudinales" at bounding box center [416, 48] width 65 height 22
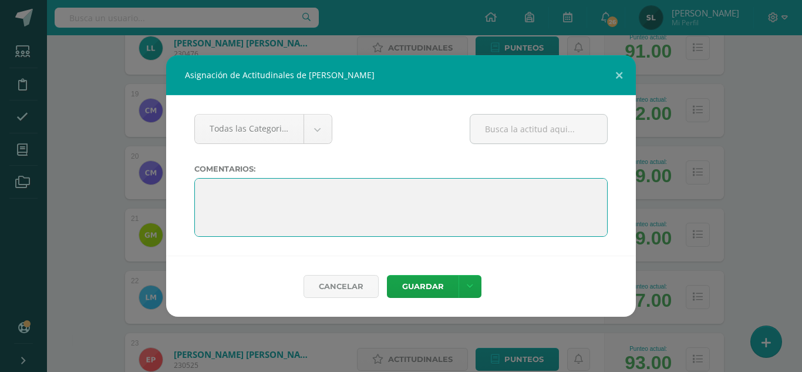
click at [202, 189] on textarea at bounding box center [401, 207] width 414 height 59
paste textarea "Alice, le deseo felices vacaciones. "La educación es el arma más poderosa que p…"
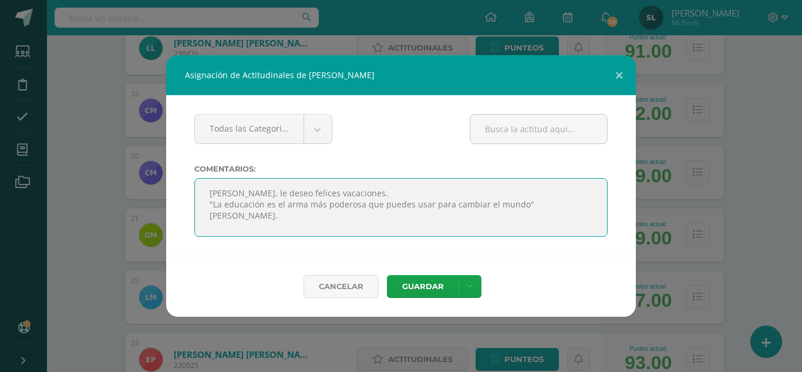
drag, startPoint x: 210, startPoint y: 192, endPoint x: 227, endPoint y: 192, distance: 16.4
click at [227, 192] on textarea at bounding box center [401, 207] width 414 height 59
type textarea "Luis, le deseo felices vacaciones. "La educación es el arma más poderosa que pu…"
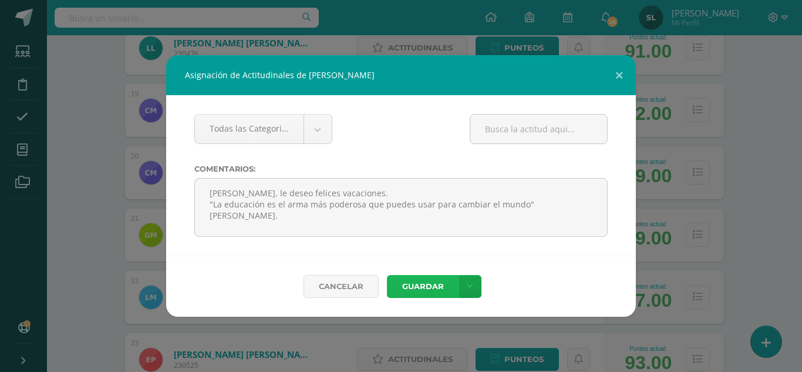
click at [420, 285] on button "Guardar" at bounding box center [423, 286] width 72 height 23
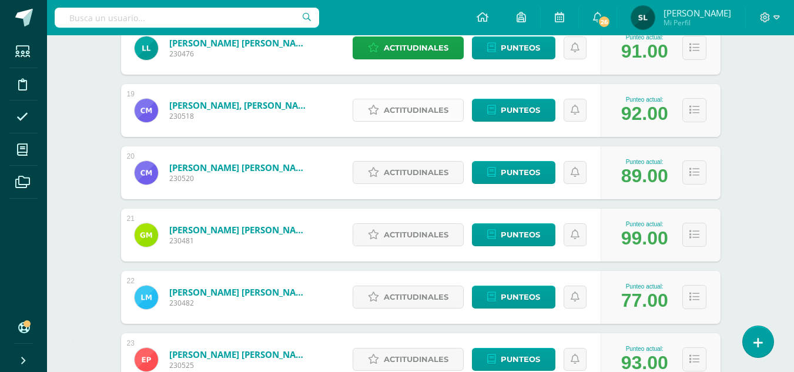
click at [405, 112] on span "Actitudinales" at bounding box center [416, 110] width 65 height 22
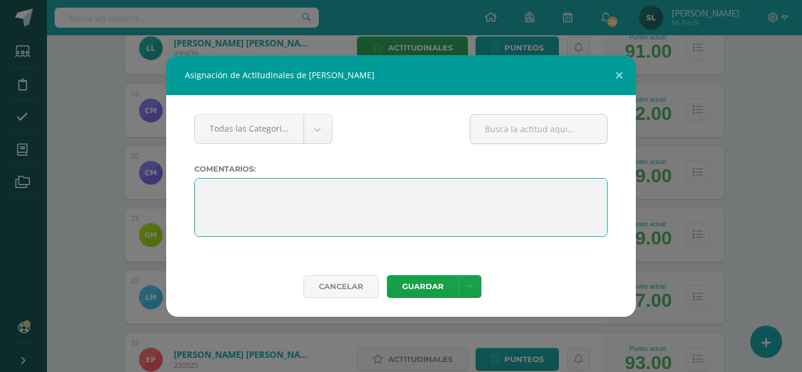
click at [204, 187] on textarea at bounding box center [401, 207] width 414 height 59
paste textarea "Alice, le deseo felices vacaciones. "La educación es el arma más poderosa que p…"
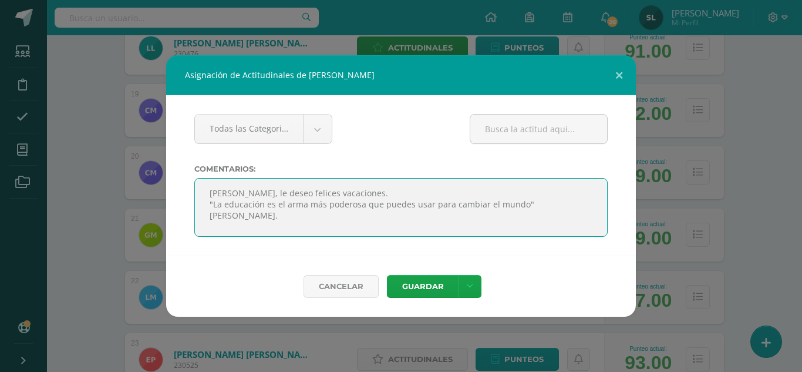
drag, startPoint x: 210, startPoint y: 193, endPoint x: 227, endPoint y: 192, distance: 17.1
click at [227, 192] on textarea at bounding box center [401, 207] width 414 height 59
type textarea "Carlos, le deseo felices vacaciones. "La educación es el arma más poderosa que …"
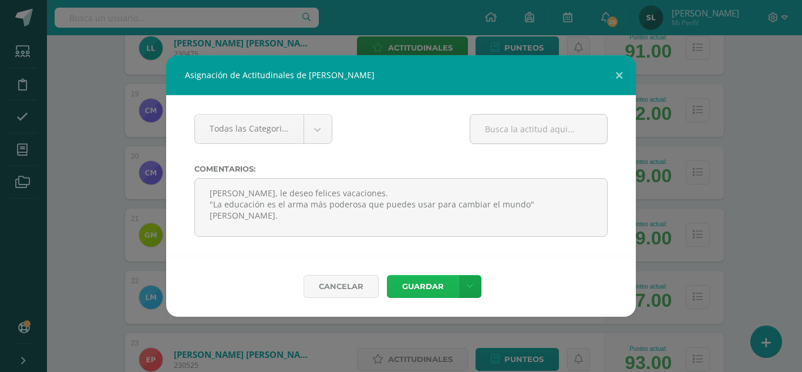
click at [431, 289] on button "Guardar" at bounding box center [423, 286] width 72 height 23
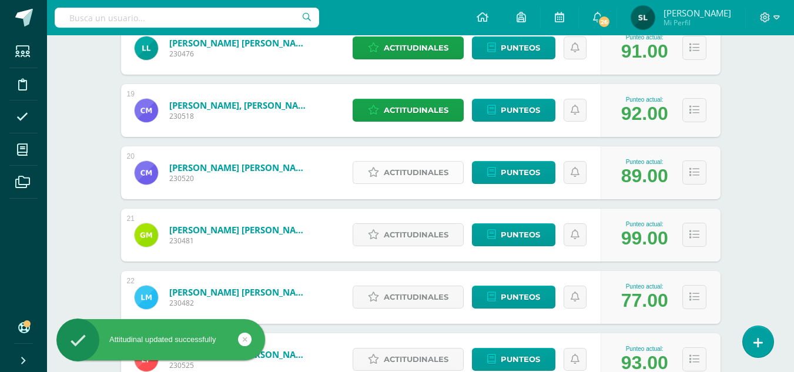
click at [416, 172] on span "Actitudinales" at bounding box center [416, 173] width 65 height 22
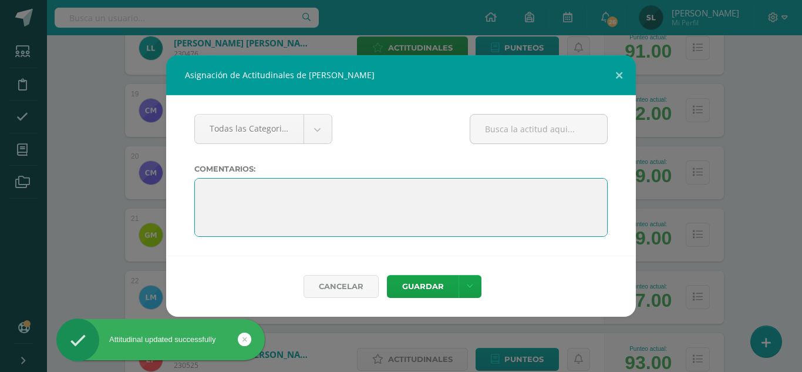
click at [214, 188] on textarea at bounding box center [401, 207] width 414 height 59
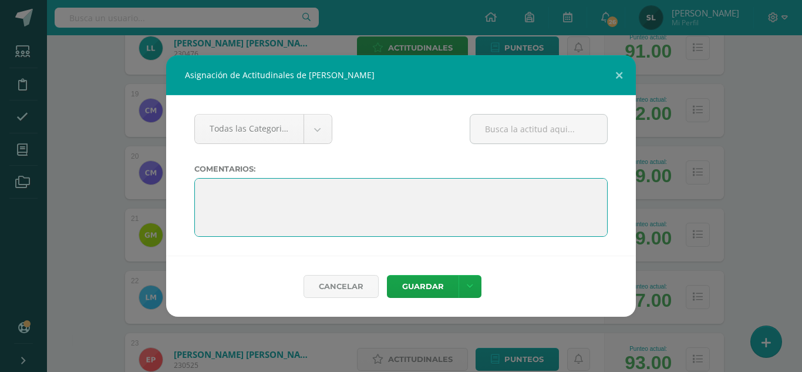
paste textarea "Alice, le deseo felices vacaciones. "La educación es el arma más poderosa que p…"
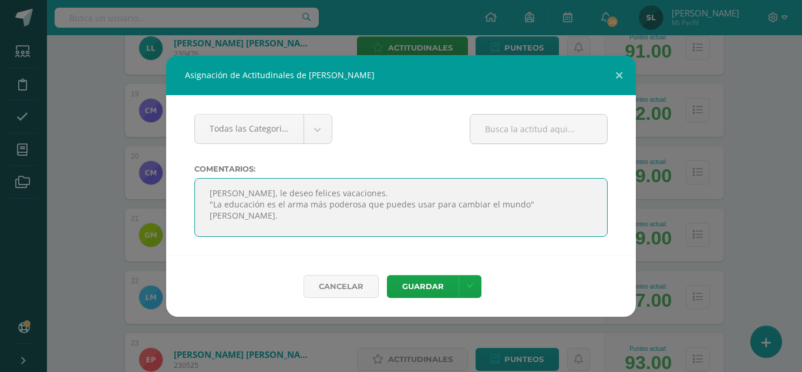
drag, startPoint x: 212, startPoint y: 194, endPoint x: 233, endPoint y: 192, distance: 21.2
click at [233, 192] on textarea at bounding box center [401, 207] width 414 height 59
type textarea "Christopher, le deseo felices vacaciones. "La educación es el arma más poderosa…"
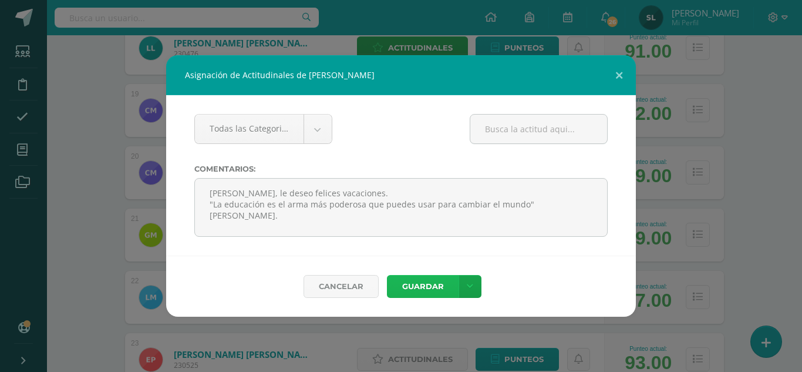
click at [424, 289] on button "Guardar" at bounding box center [423, 286] width 72 height 23
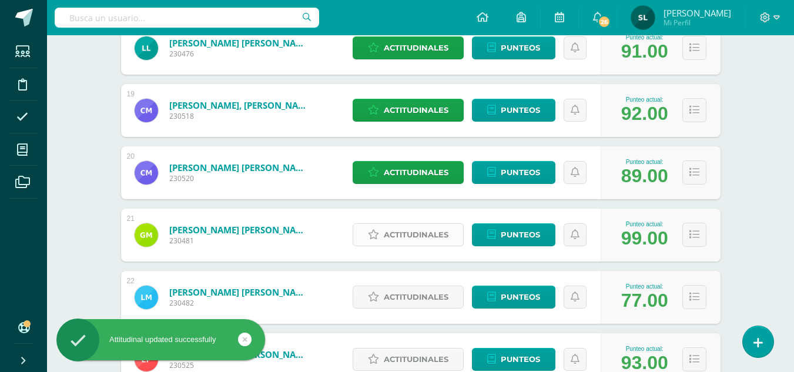
click at [411, 235] on span "Actitudinales" at bounding box center [416, 235] width 65 height 22
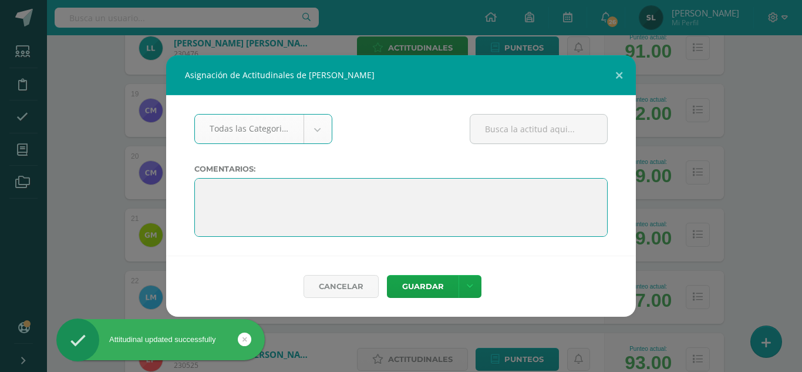
click at [214, 193] on textarea at bounding box center [401, 207] width 414 height 59
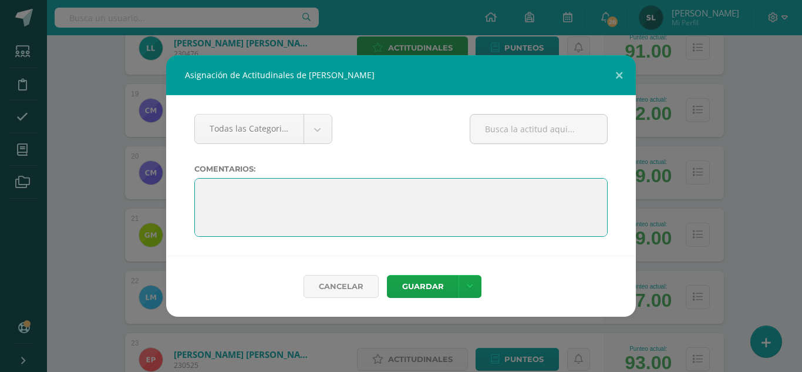
paste textarea "Alice, le deseo felices vacaciones. "La educación es el arma más poderosa que p…"
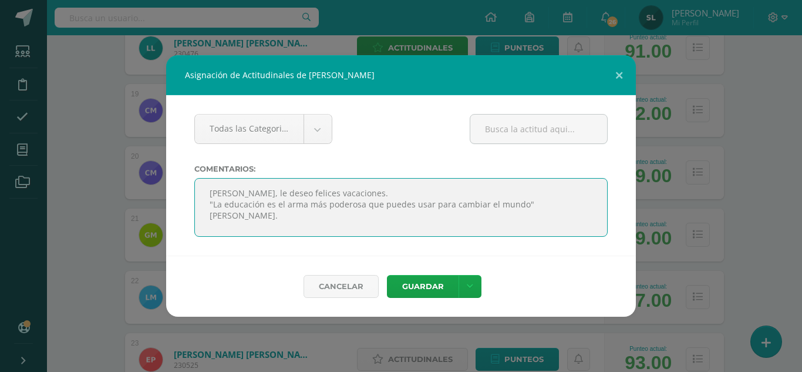
drag, startPoint x: 210, startPoint y: 193, endPoint x: 231, endPoint y: 193, distance: 21.2
click at [231, 193] on textarea at bounding box center [401, 207] width 414 height 59
type textarea "Gabriel, le deseo felices vacaciones. "La educación es el arma más poderosa que…"
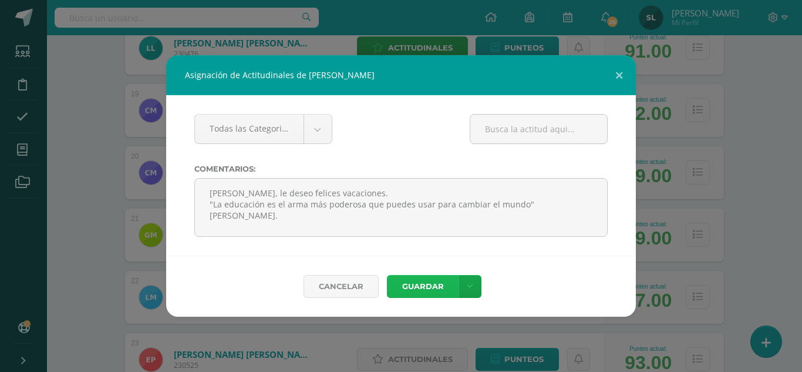
click at [422, 285] on button "Guardar" at bounding box center [423, 286] width 72 height 23
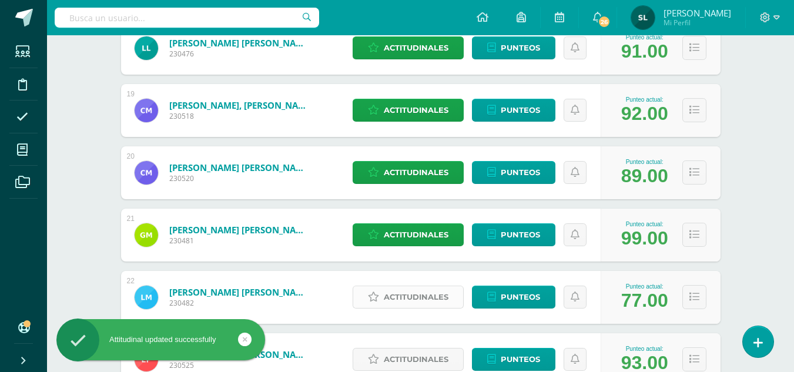
click at [410, 296] on span "Actitudinales" at bounding box center [416, 297] width 65 height 22
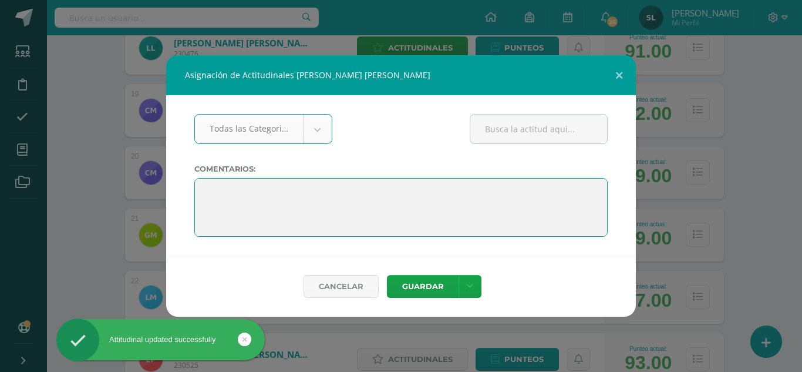
click at [209, 188] on textarea at bounding box center [401, 207] width 414 height 59
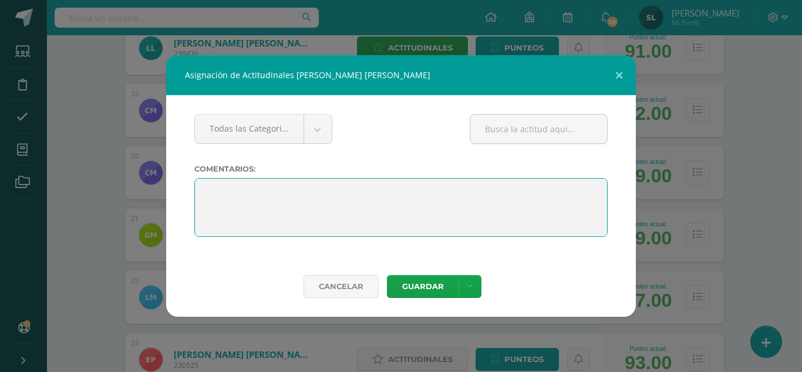
paste textarea "Alice, le deseo felices vacaciones. "La educación es el arma más poderosa que p…"
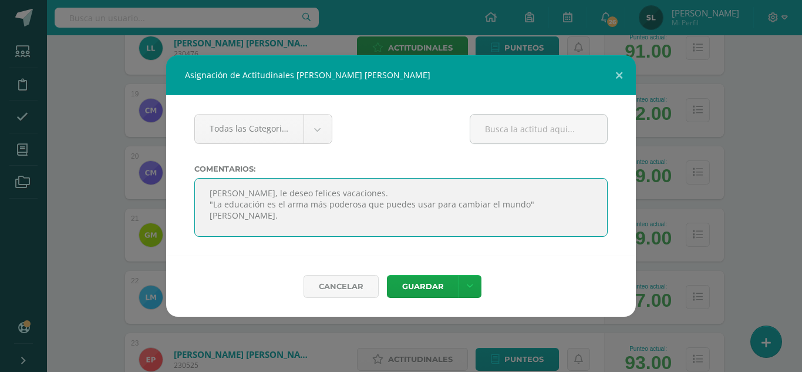
drag, startPoint x: 209, startPoint y: 193, endPoint x: 226, endPoint y: 193, distance: 17.0
click at [226, 193] on textarea at bounding box center [401, 207] width 414 height 59
type textarea "Lenin, le deseo felices vacaciones. "La educación es el arma más poderosa que p…"
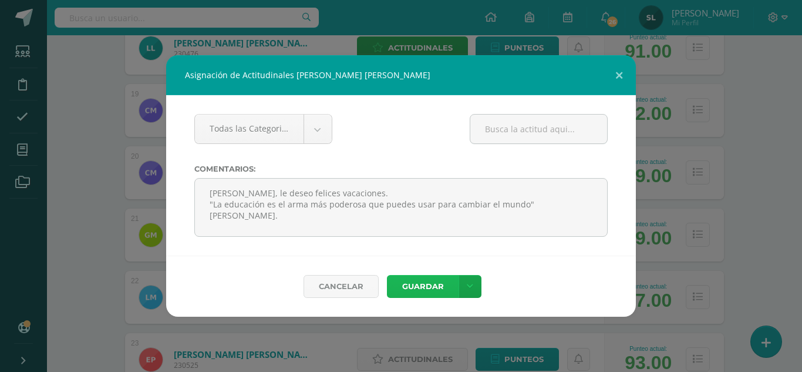
click at [409, 285] on button "Guardar" at bounding box center [423, 286] width 72 height 23
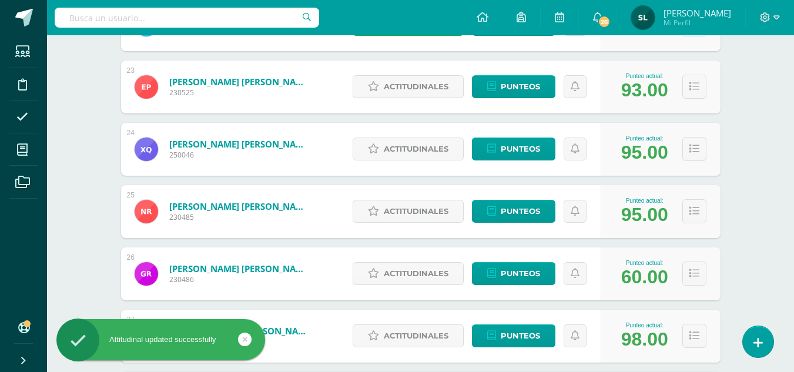
scroll to position [1586, 0]
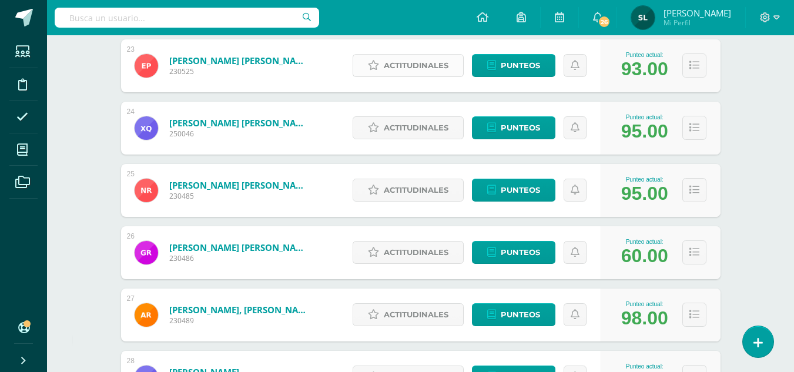
click at [432, 72] on span "Actitudinales" at bounding box center [416, 66] width 65 height 22
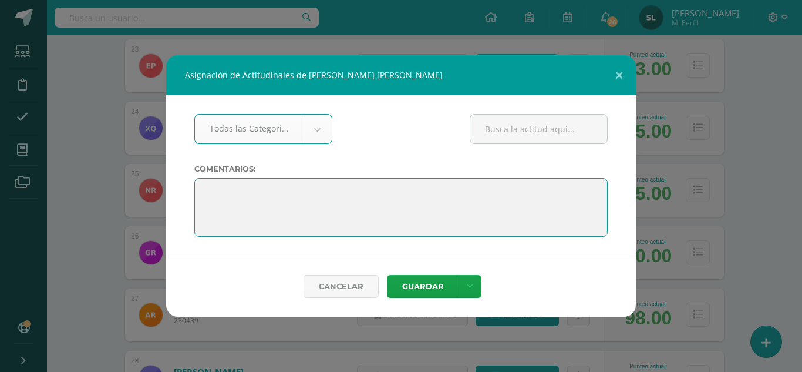
click at [207, 184] on textarea at bounding box center [401, 207] width 414 height 59
paste textarea "Alice, le deseo felices vacaciones. "La educación es el arma más poderosa que p…"
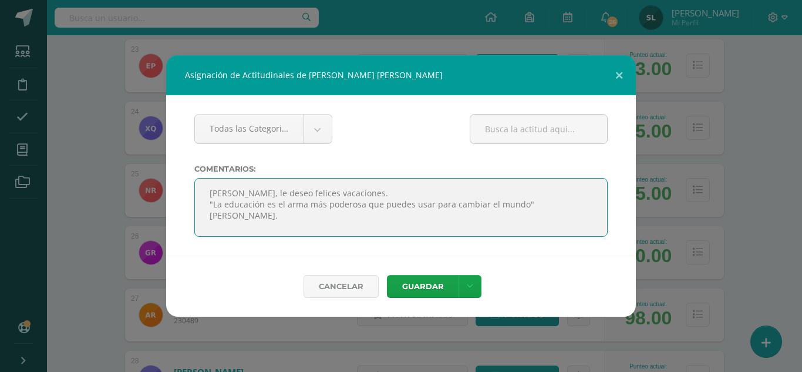
drag, startPoint x: 214, startPoint y: 189, endPoint x: 230, endPoint y: 189, distance: 16.4
click at [230, 189] on textarea at bounding box center [401, 207] width 414 height 59
type textarea "Emily, le deseo felices vacaciones. "La educación es el arma más poderosa que p…"
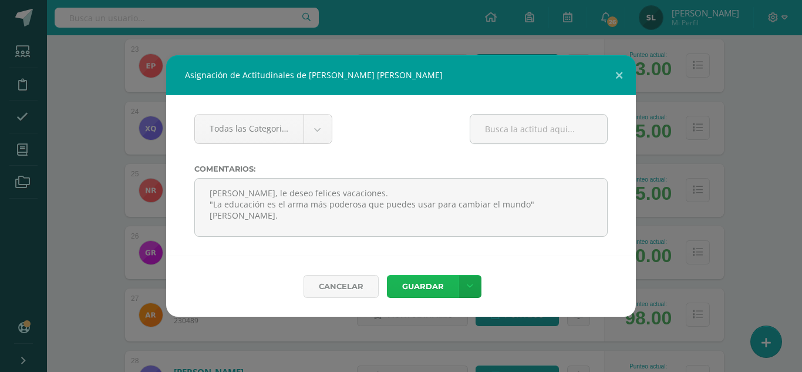
click at [421, 288] on button "Guardar" at bounding box center [423, 286] width 72 height 23
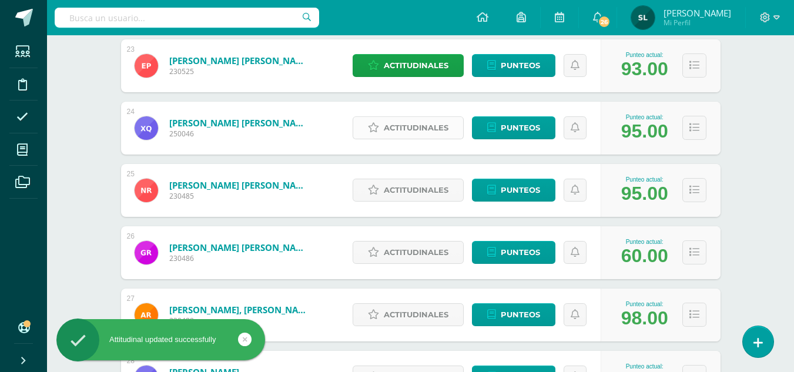
click at [420, 132] on span "Actitudinales" at bounding box center [416, 128] width 65 height 22
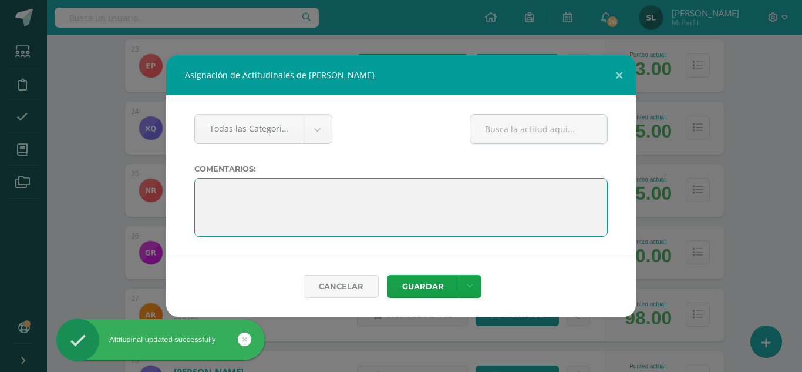
click at [210, 189] on textarea at bounding box center [401, 207] width 414 height 59
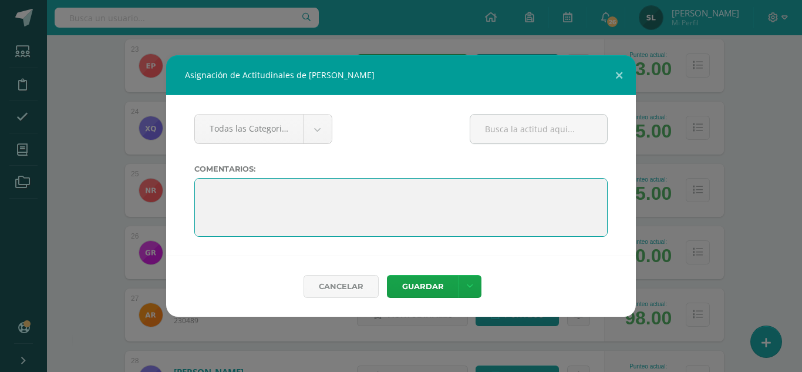
paste textarea "Alice, le deseo felices vacaciones. "La educación es el arma más poderosa que p…"
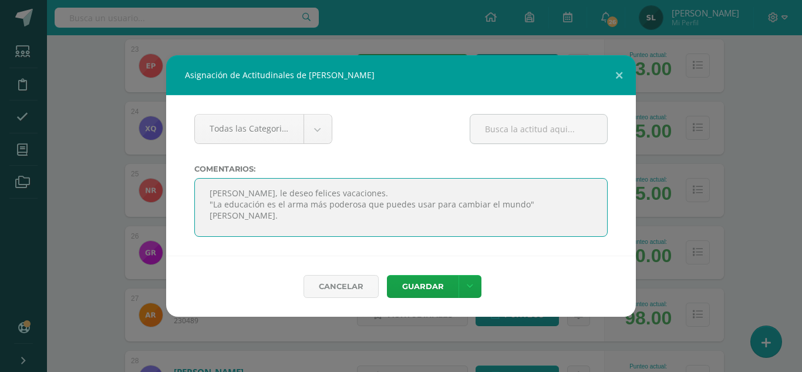
drag, startPoint x: 209, startPoint y: 193, endPoint x: 226, endPoint y: 193, distance: 17.6
click at [226, 193] on textarea at bounding box center [401, 207] width 414 height 59
type textarea "Ximena, le deseo felices vacaciones. "La educación es el arma más poderosa que …"
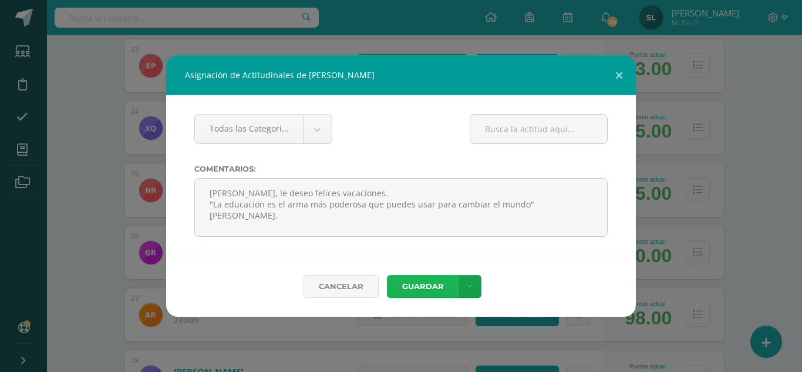
click at [418, 286] on button "Guardar" at bounding box center [423, 286] width 72 height 23
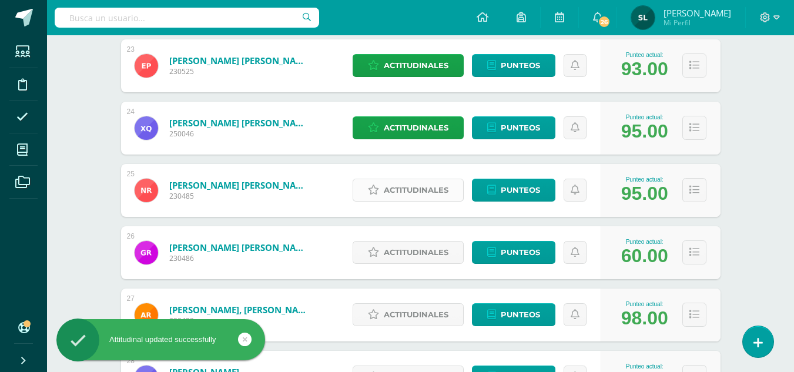
click at [425, 191] on span "Actitudinales" at bounding box center [416, 190] width 65 height 22
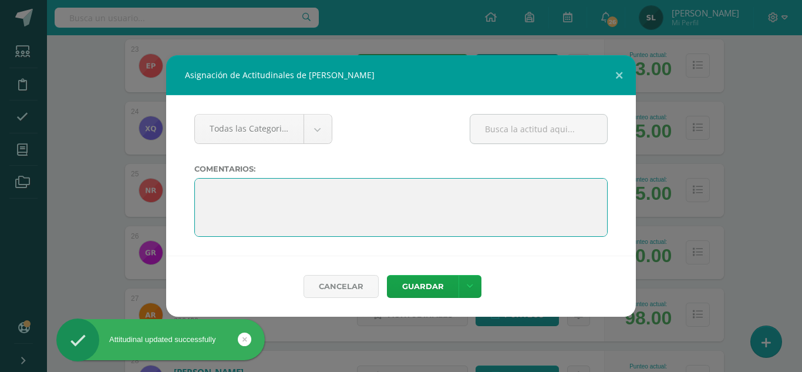
click at [208, 185] on textarea at bounding box center [401, 207] width 414 height 59
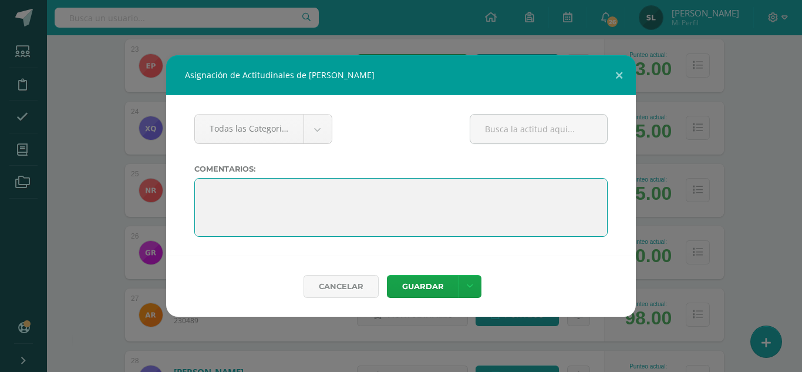
paste textarea "Alice, le deseo felices vacaciones. "La educación es el arma más poderosa que p…"
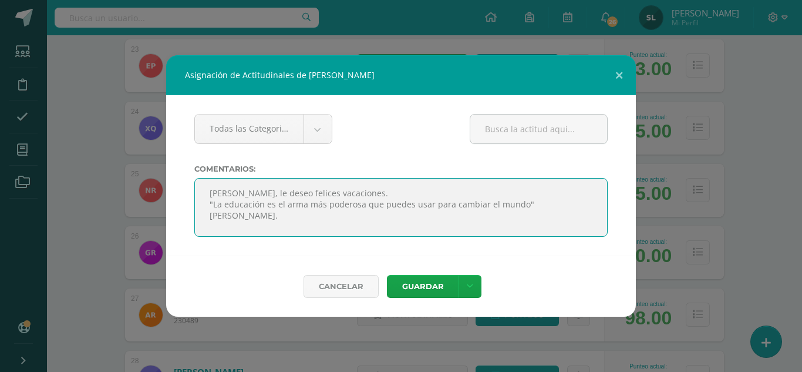
drag, startPoint x: 209, startPoint y: 191, endPoint x: 227, endPoint y: 193, distance: 18.9
click at [227, 193] on textarea at bounding box center [401, 207] width 414 height 59
type textarea "Natalie, le deseo felices vacaciones. "La educación es el arma más poderosa que…"
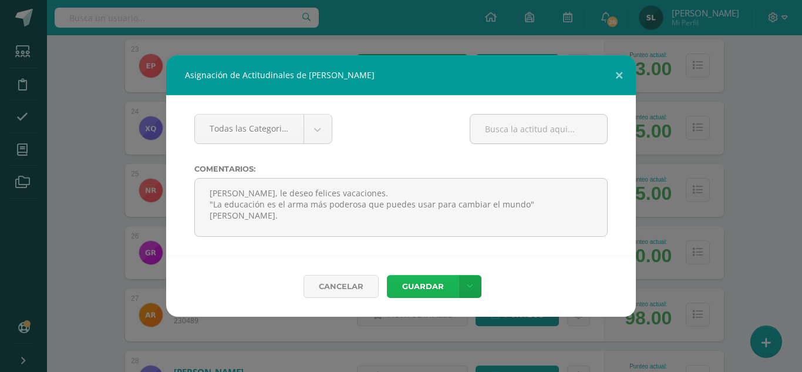
click at [438, 285] on button "Guardar" at bounding box center [423, 286] width 72 height 23
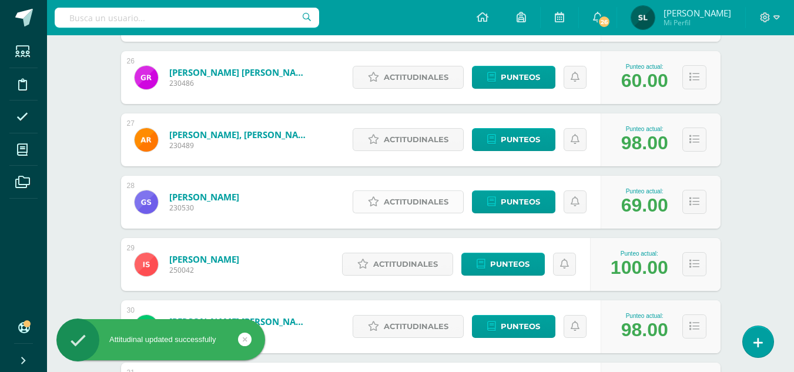
scroll to position [1762, 0]
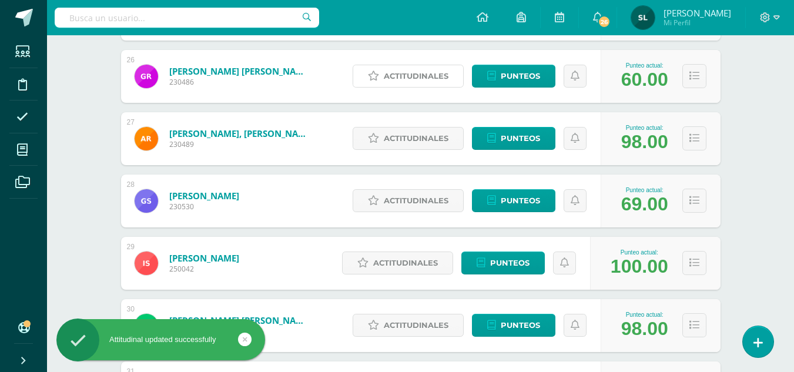
click at [422, 76] on span "Actitudinales" at bounding box center [416, 76] width 65 height 22
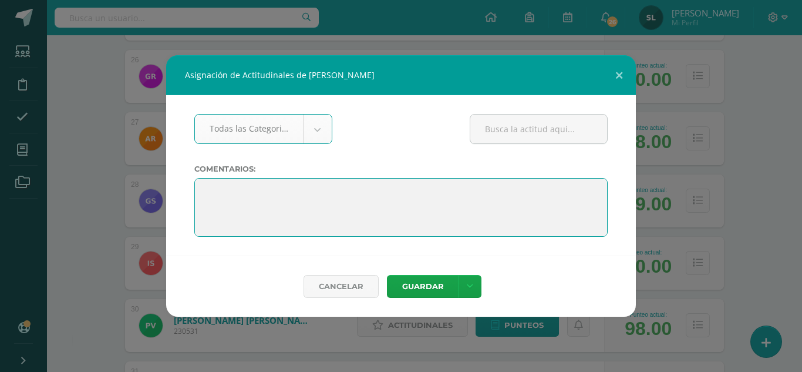
click at [221, 191] on textarea at bounding box center [401, 207] width 414 height 59
paste textarea "Alice, le deseo felices vacaciones. "La educación es el arma más poderosa que p…"
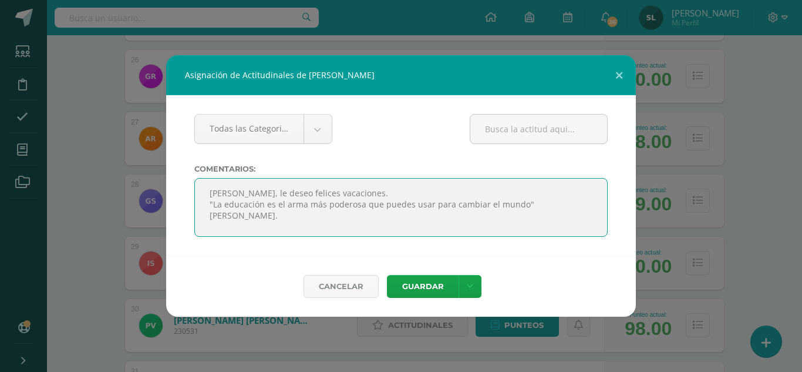
drag, startPoint x: 213, startPoint y: 191, endPoint x: 348, endPoint y: 190, distance: 134.5
click at [348, 190] on textarea at bounding box center [401, 207] width 414 height 59
type textarea "Gerardo, debe mejorar en su rendimiento académico. "La educación es el arma más…"
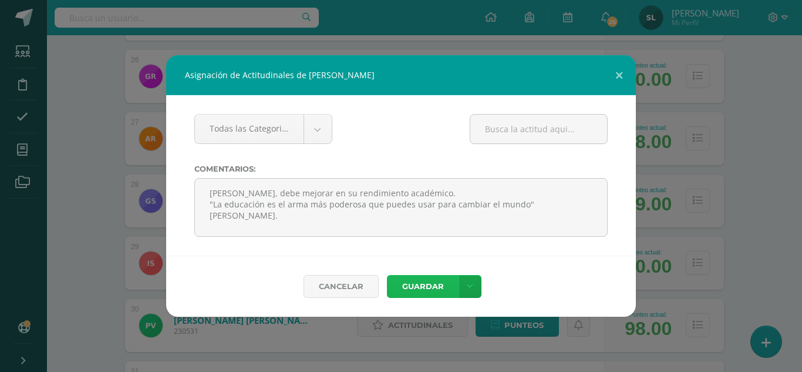
click at [426, 286] on button "Guardar" at bounding box center [423, 286] width 72 height 23
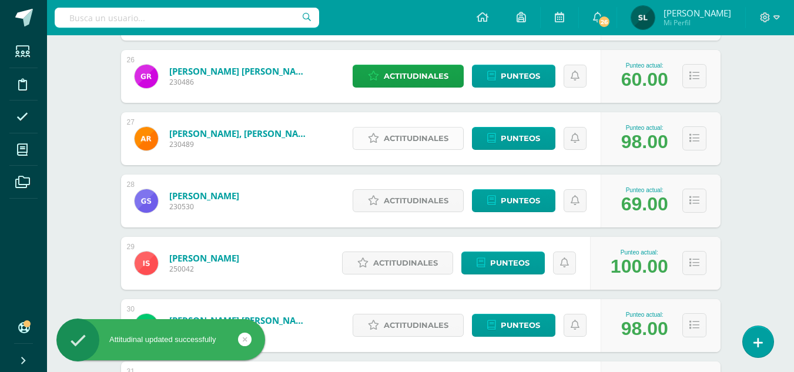
click at [423, 142] on span "Actitudinales" at bounding box center [416, 138] width 65 height 22
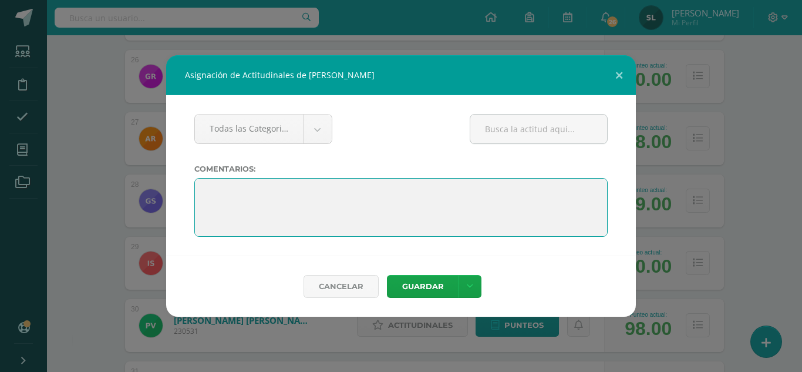
click at [218, 189] on textarea at bounding box center [401, 207] width 414 height 59
paste textarea "Alice, le deseo felices vacaciones. "La educación es el arma más poderosa que p…"
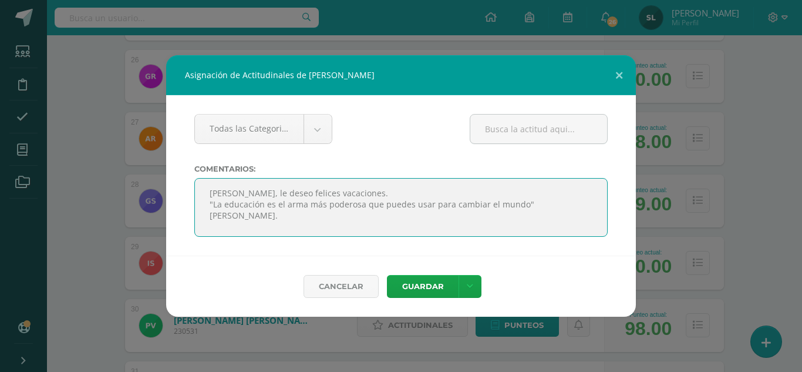
drag, startPoint x: 213, startPoint y: 191, endPoint x: 235, endPoint y: 192, distance: 21.7
click at [235, 192] on textarea at bounding box center [401, 207] width 414 height 59
type textarea "Ashley, le deseo felices vacaciones. "La educación es el arma más poderosa que …"
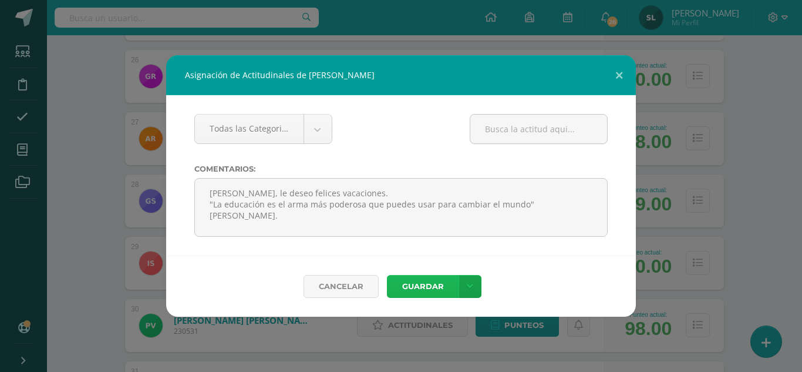
click at [426, 284] on button "Guardar" at bounding box center [423, 286] width 72 height 23
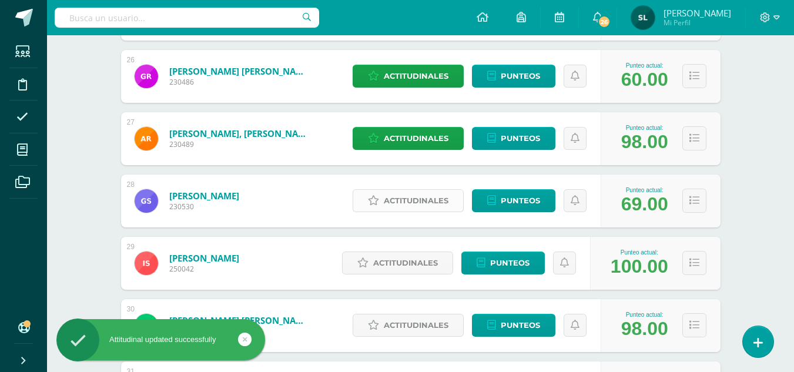
click at [422, 201] on span "Actitudinales" at bounding box center [416, 201] width 65 height 22
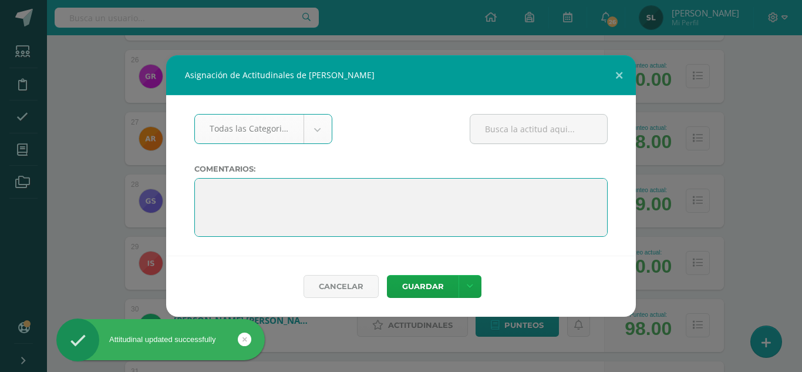
click at [213, 190] on textarea at bounding box center [401, 207] width 414 height 59
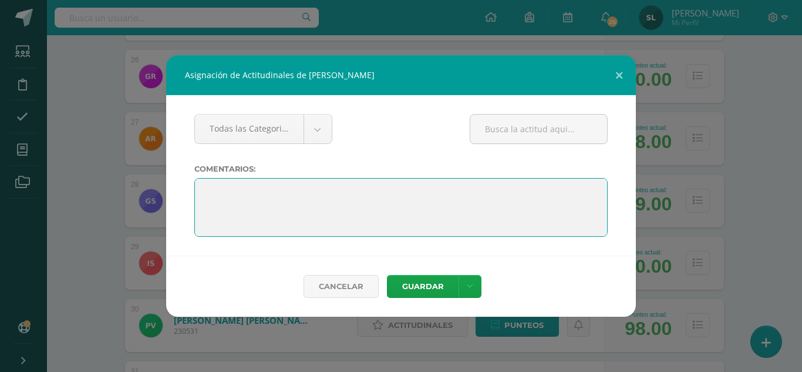
paste textarea "Alice, le deseo felices vacaciones. "La educación es el arma más poderosa que p…"
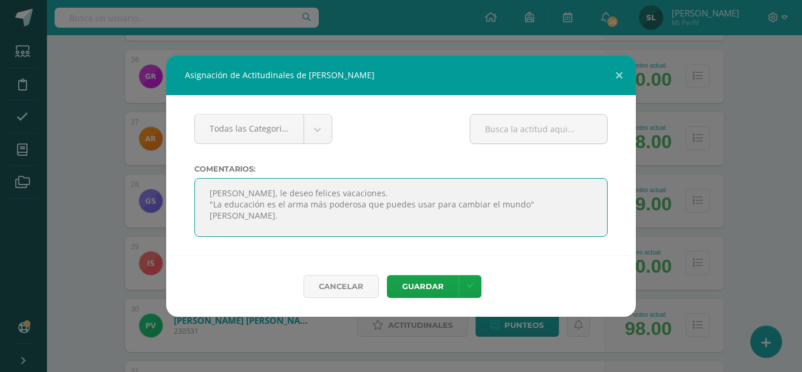
drag, startPoint x: 209, startPoint y: 191, endPoint x: 354, endPoint y: 192, distance: 145.1
click at [354, 192] on textarea at bounding box center [401, 207] width 414 height 59
type textarea "Sarahí, debe mejorar en su rendimiento académico. "La educación es el arma más …"
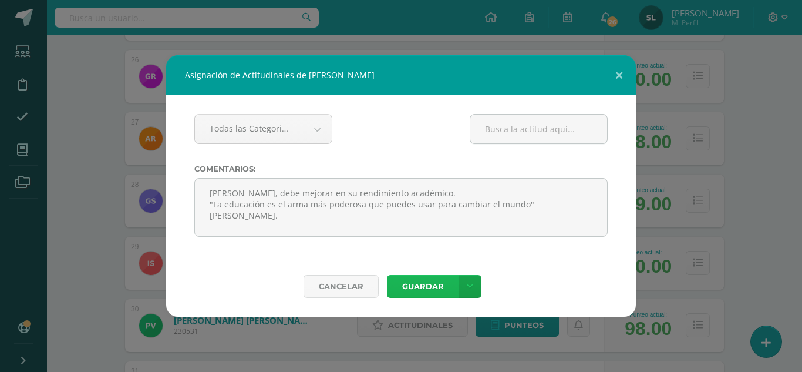
click at [426, 289] on button "Guardar" at bounding box center [423, 286] width 72 height 23
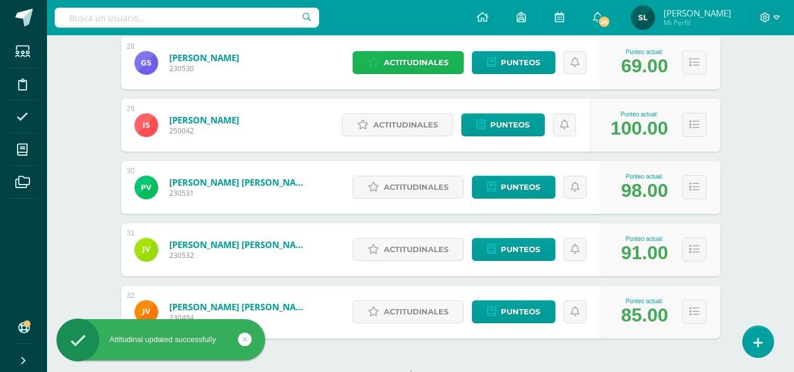
scroll to position [1880, 0]
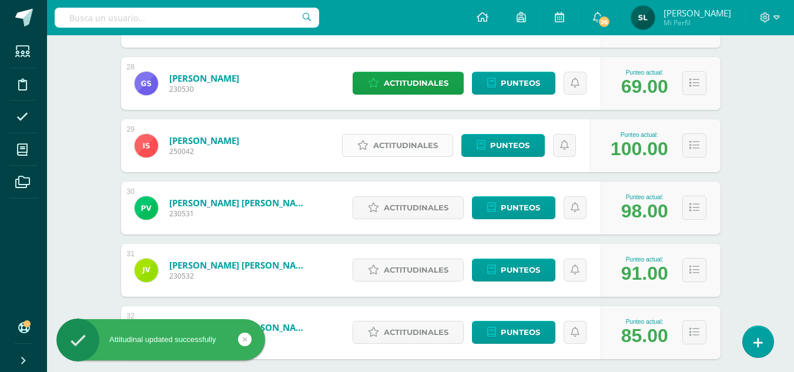
click at [382, 145] on span "Actitudinales" at bounding box center [405, 146] width 65 height 22
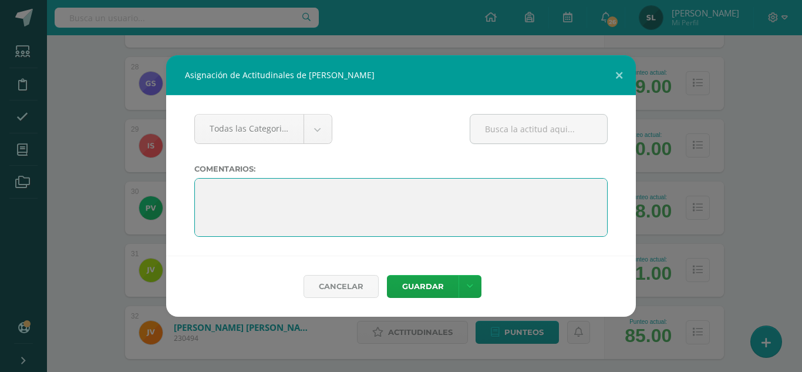
click at [203, 191] on textarea at bounding box center [401, 207] width 414 height 59
paste textarea "Alice, le deseo felices vacaciones. "La educación es el arma más poderosa que p…"
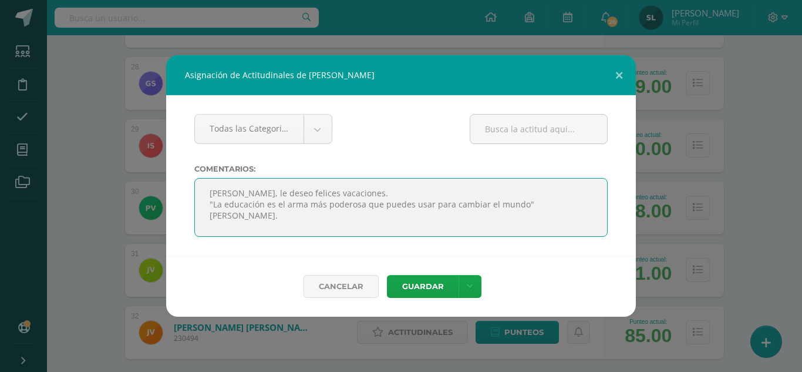
drag, startPoint x: 209, startPoint y: 191, endPoint x: 227, endPoint y: 191, distance: 18.2
click at [227, 191] on textarea at bounding box center [401, 207] width 414 height 59
type textarea "Ilse, le deseo felices vacaciones. "La educación es el arma más poderosa que pu…"
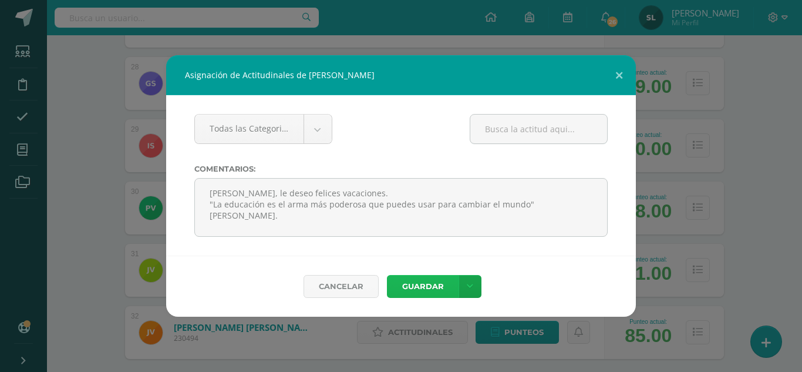
click at [436, 287] on button "Guardar" at bounding box center [423, 286] width 72 height 23
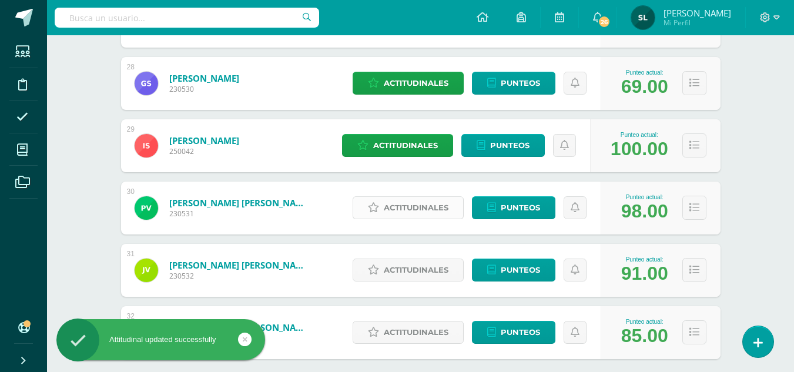
click at [408, 205] on span "Actitudinales" at bounding box center [416, 208] width 65 height 22
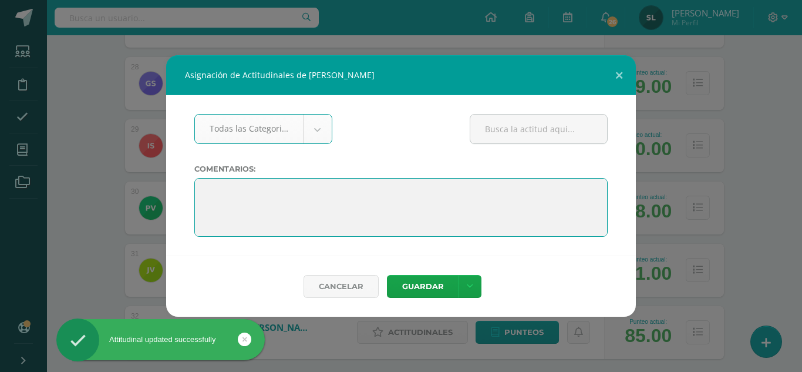
click at [236, 194] on textarea at bounding box center [401, 207] width 414 height 59
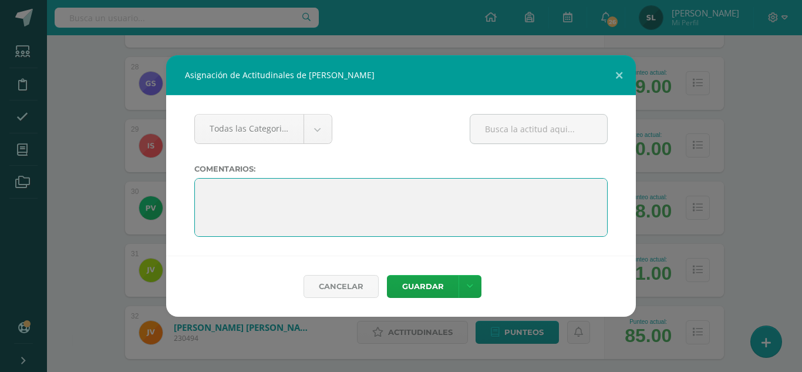
paste textarea "Alice, le deseo felices vacaciones. "La educación es el arma más poderosa que p…"
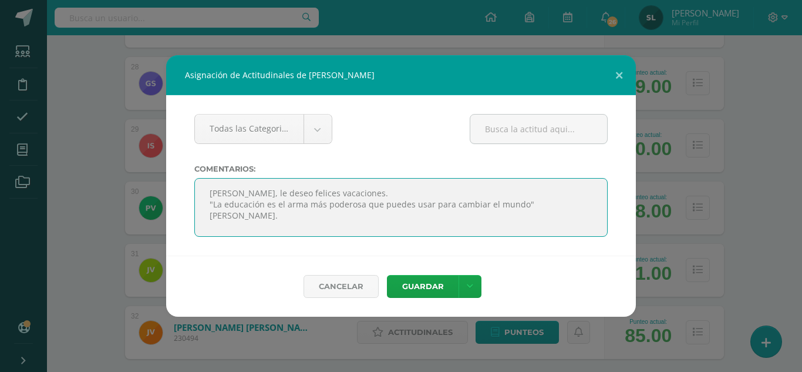
click at [237, 194] on textarea at bounding box center [401, 207] width 414 height 59
type textarea "Pablo, le deseo felices vacaciones. "La educación es el arma más poderosa que p…"
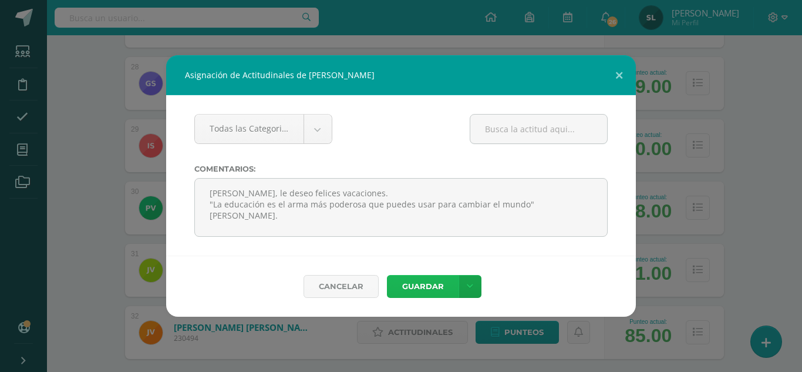
click at [428, 284] on button "Guardar" at bounding box center [423, 286] width 72 height 23
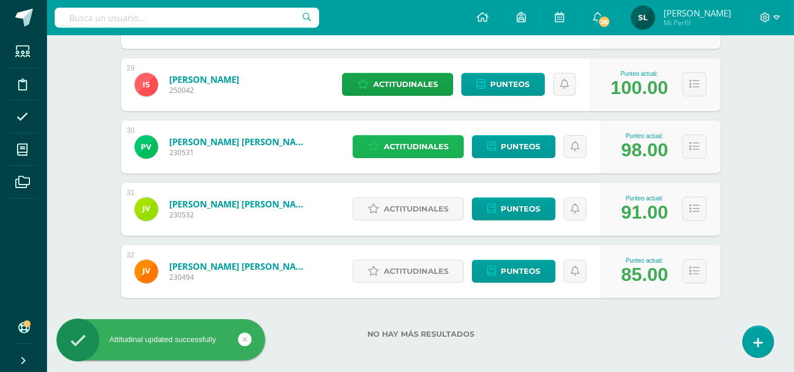
scroll to position [1945, 0]
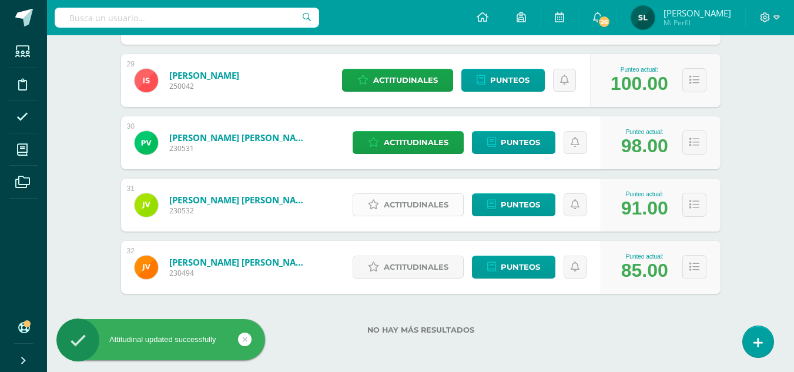
click at [425, 204] on span "Actitudinales" at bounding box center [416, 205] width 65 height 22
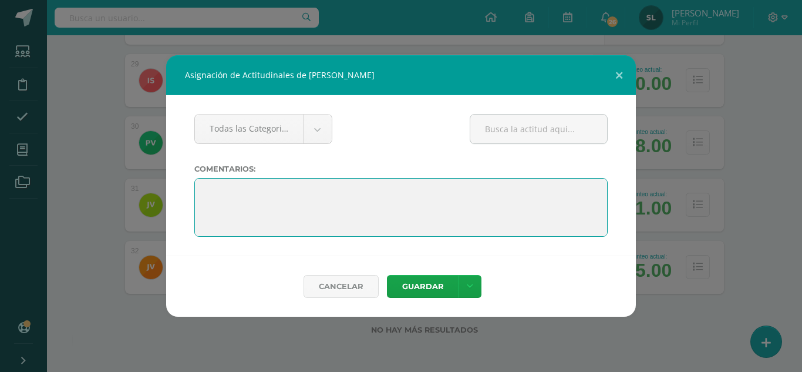
click at [203, 189] on textarea at bounding box center [401, 207] width 414 height 59
paste textarea "Alice, le deseo felices vacaciones. "La educación es el arma más poderosa que p…"
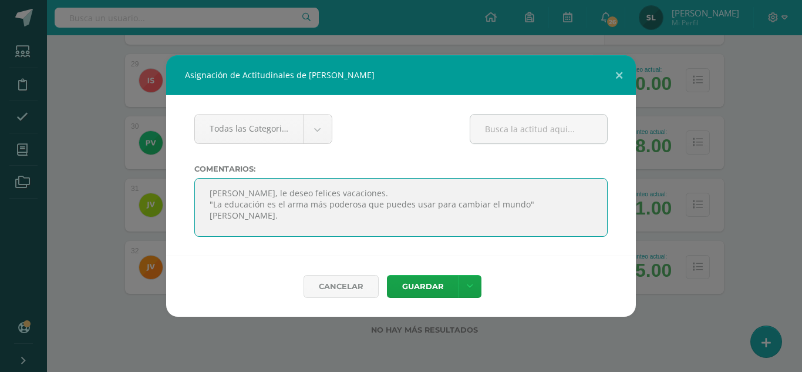
drag, startPoint x: 207, startPoint y: 191, endPoint x: 227, endPoint y: 191, distance: 19.4
click at [227, 191] on textarea at bounding box center [401, 207] width 414 height 59
type textarea "José Pablo, le deseo felices vacaciones. "La educación es el arma más poderosa …"
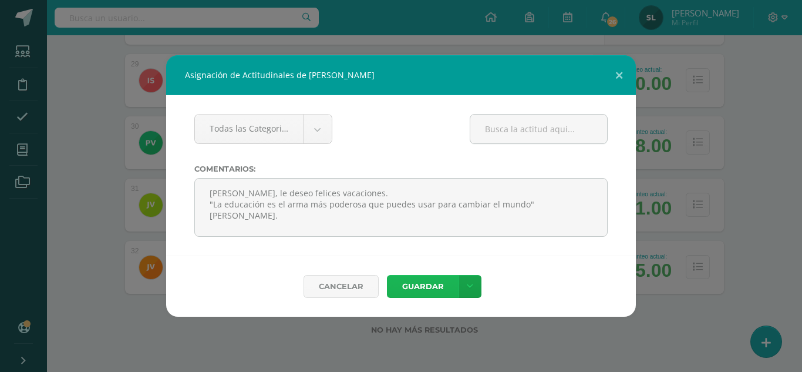
click at [414, 293] on button "Guardar" at bounding box center [423, 286] width 72 height 23
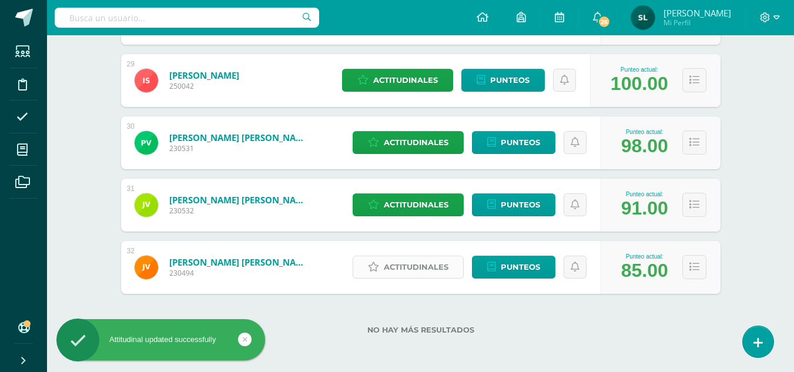
click at [416, 271] on span "Actitudinales" at bounding box center [416, 267] width 65 height 22
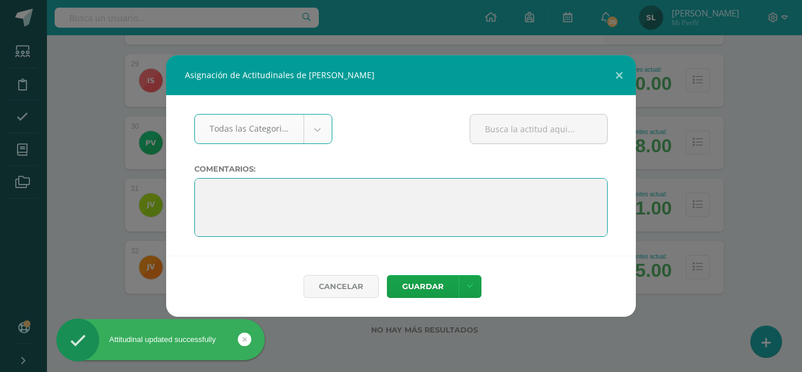
click at [207, 190] on textarea at bounding box center [401, 207] width 414 height 59
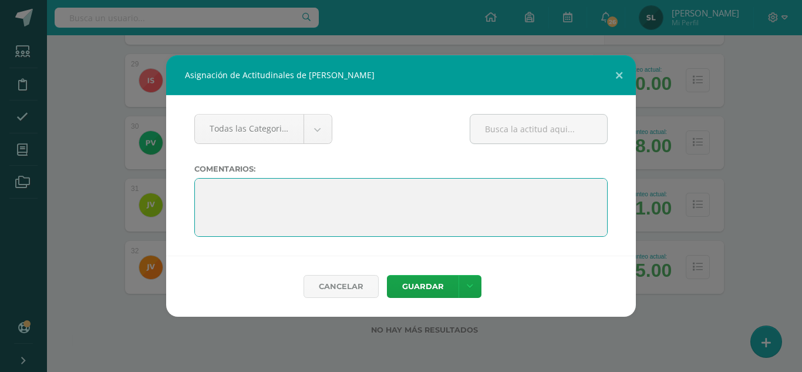
paste textarea "Alice, le deseo felices vacaciones. "La educación es el arma más poderosa que p…"
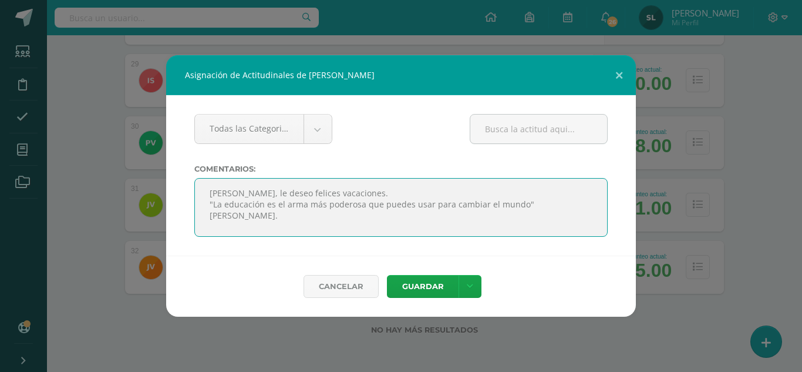
drag, startPoint x: 209, startPoint y: 191, endPoint x: 226, endPoint y: 191, distance: 17.6
click at [226, 191] on textarea at bounding box center [401, 207] width 414 height 59
type textarea "José Andrés, le deseo felices vacaciones. "La educación es el arma más poderosa…"
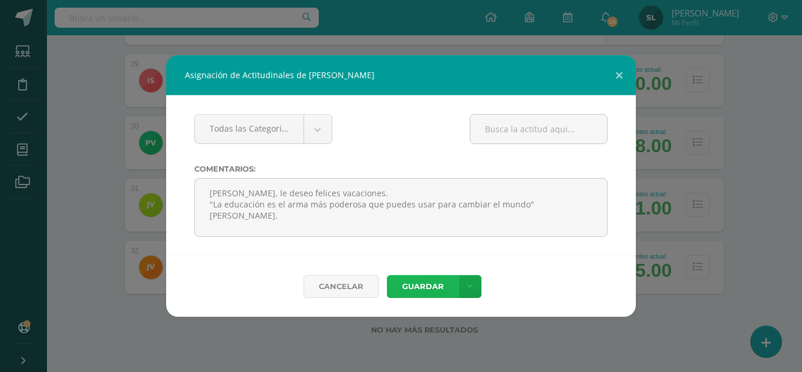
click at [455, 283] on button "Guardar" at bounding box center [423, 286] width 72 height 23
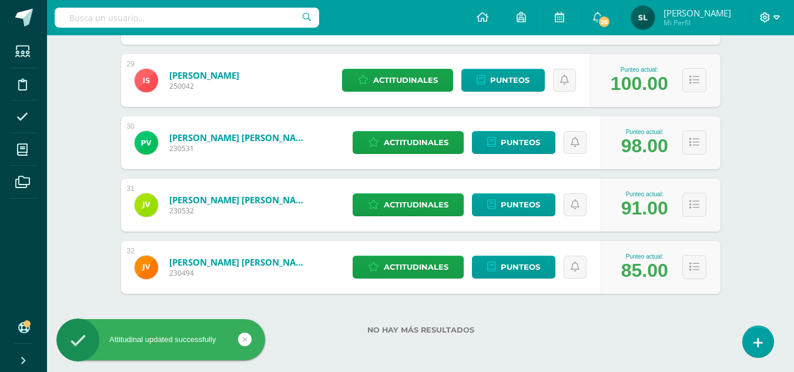
click at [765, 16] on icon at bounding box center [765, 17] width 10 height 10
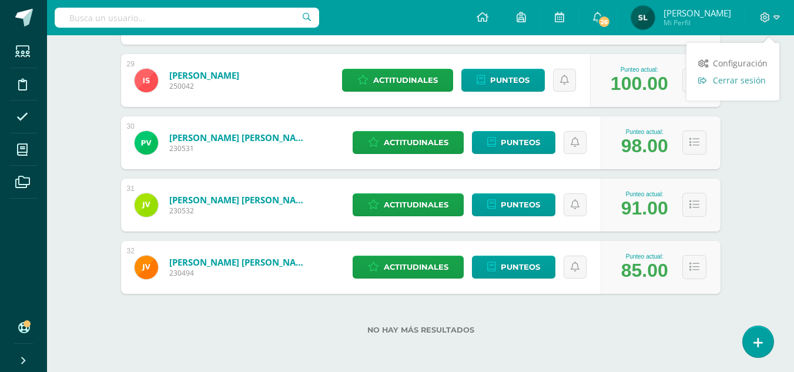
click at [738, 83] on span "Cerrar sesión" at bounding box center [738, 80] width 53 height 11
